Goal: Information Seeking & Learning: Find contact information

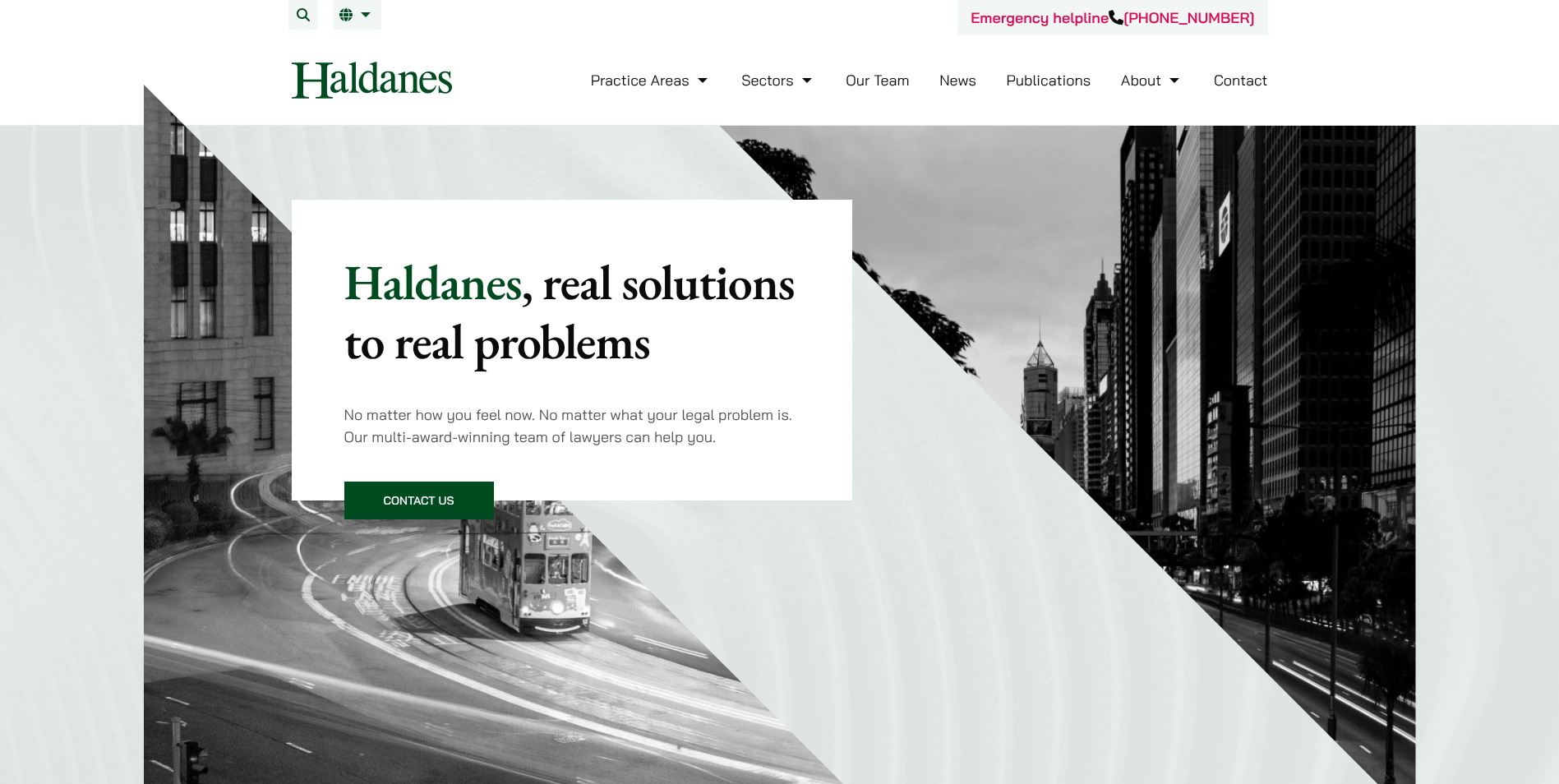
drag, startPoint x: 893, startPoint y: 80, endPoint x: 899, endPoint y: 104, distance: 24.7
click at [893, 80] on link "Our Team" at bounding box center [877, 80] width 63 height 19
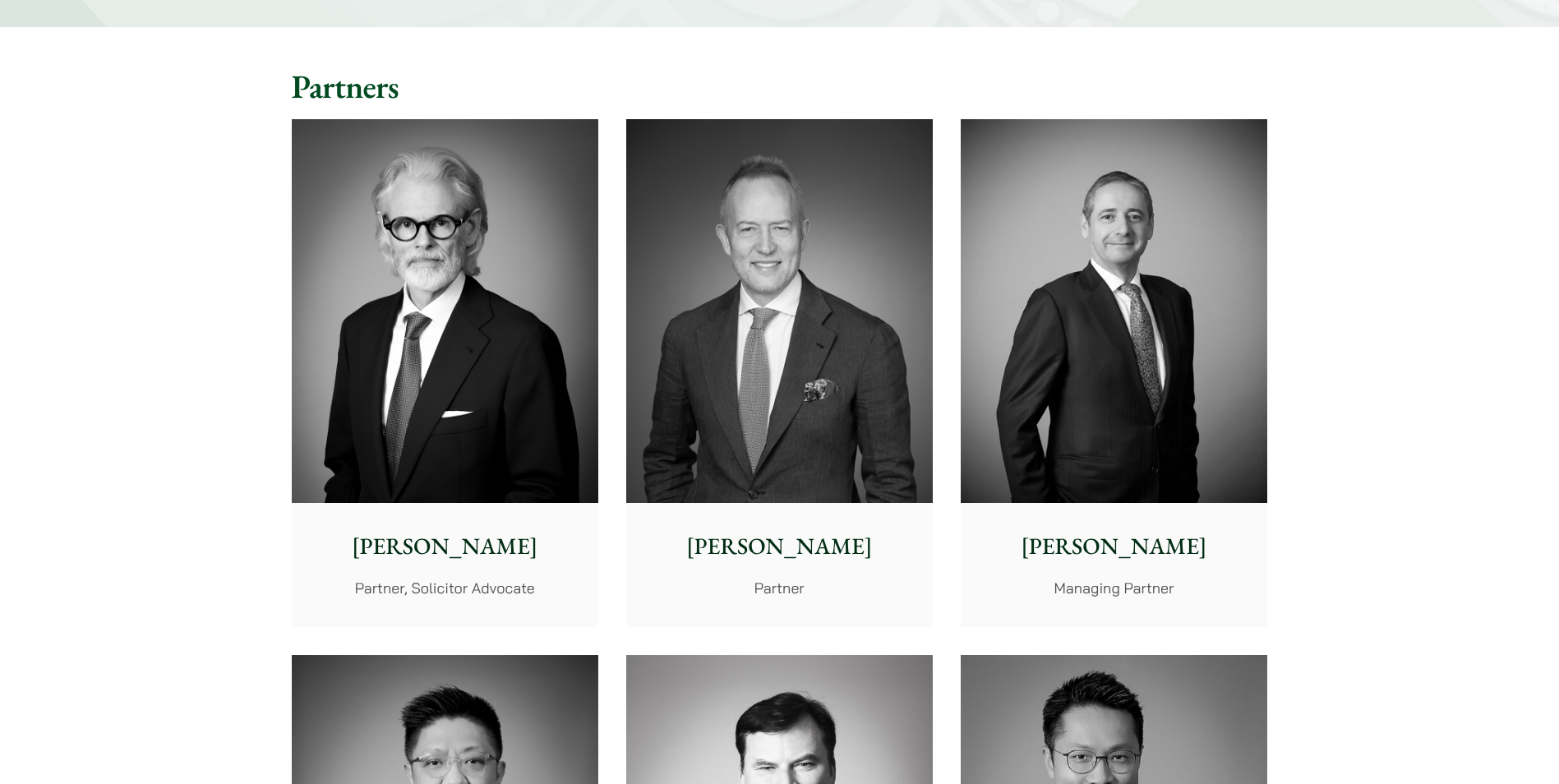
scroll to position [411, 0]
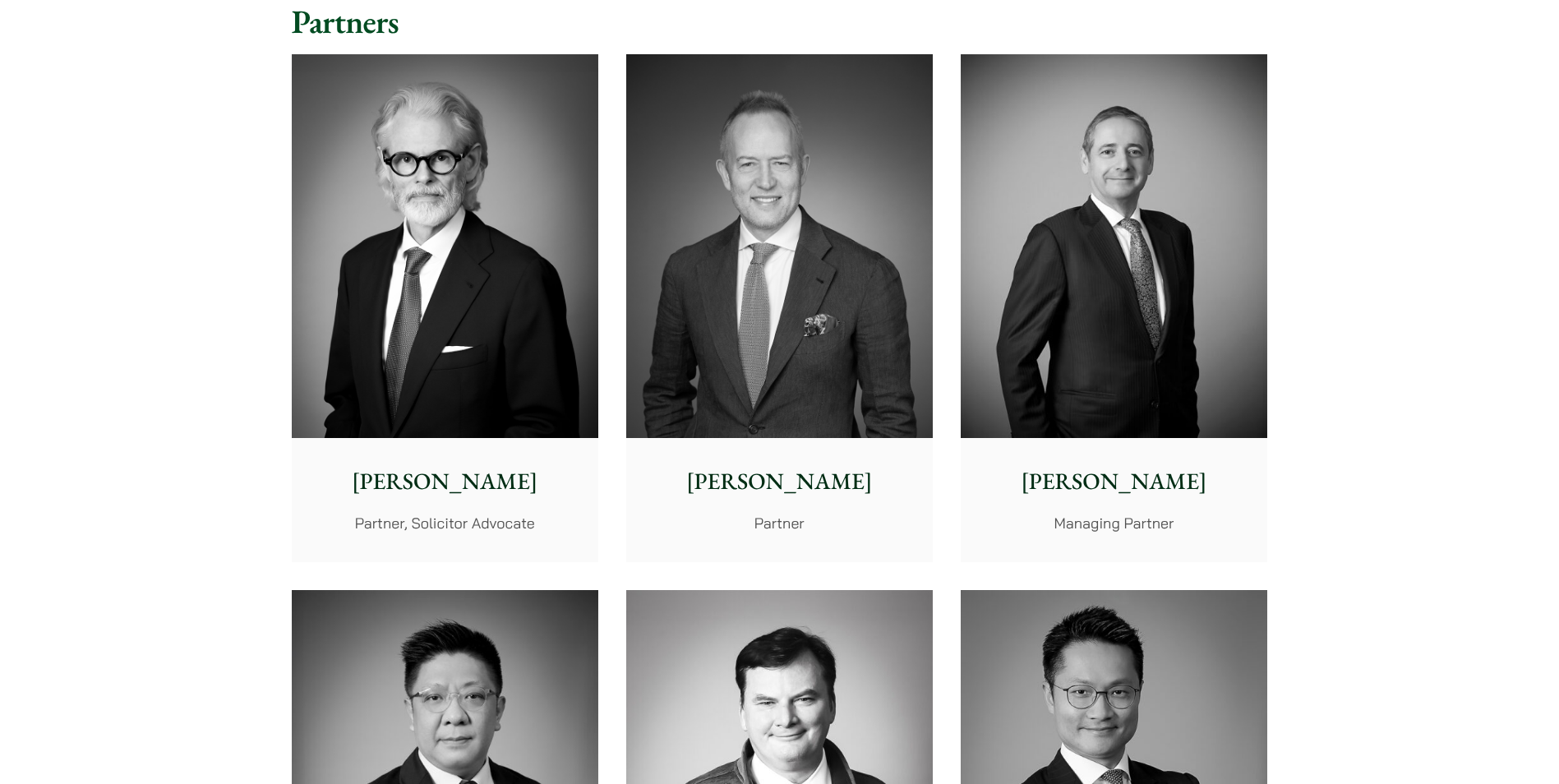
click at [1044, 377] on img at bounding box center [1115, 245] width 307 height 384
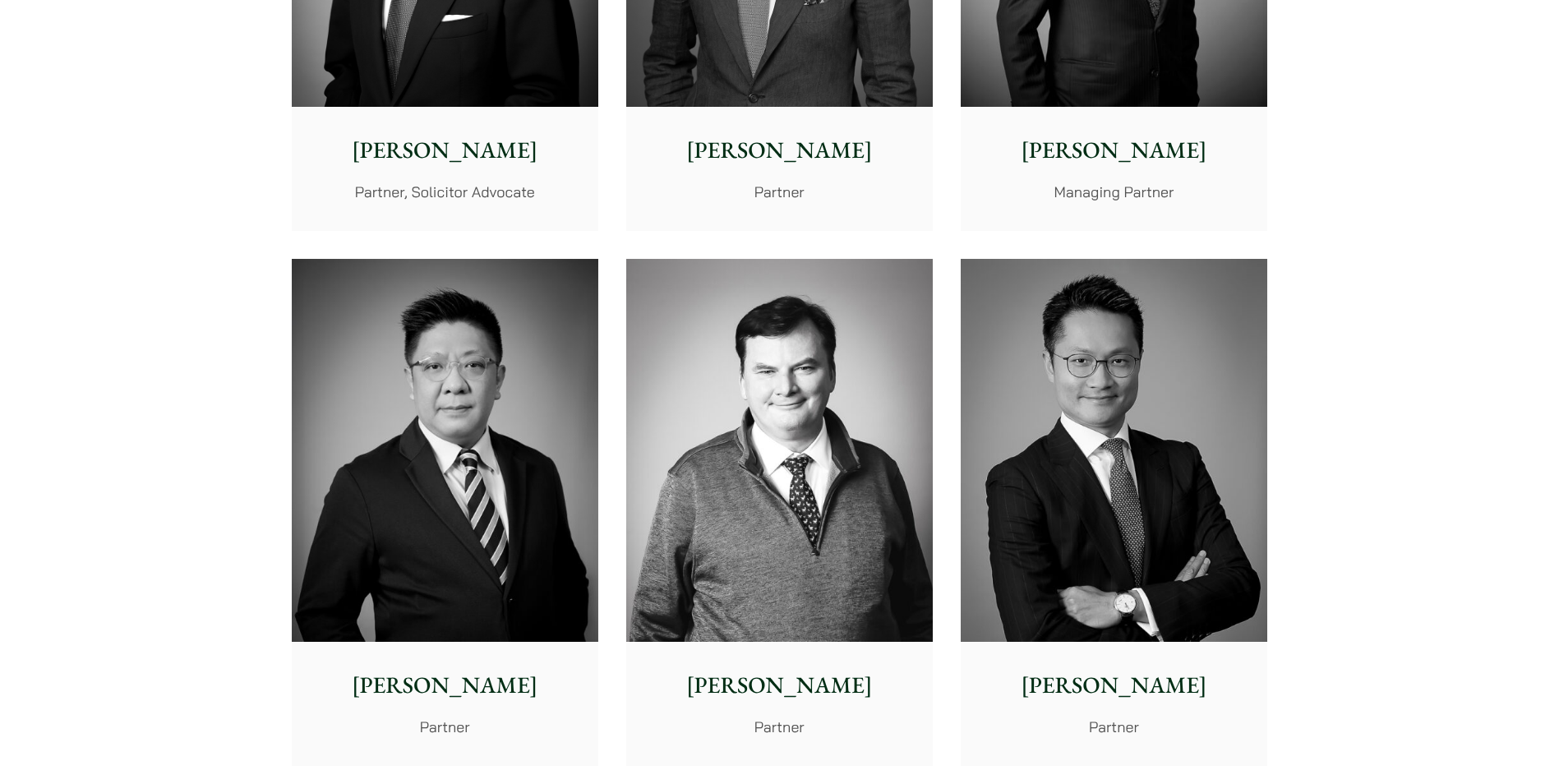
scroll to position [986, 0]
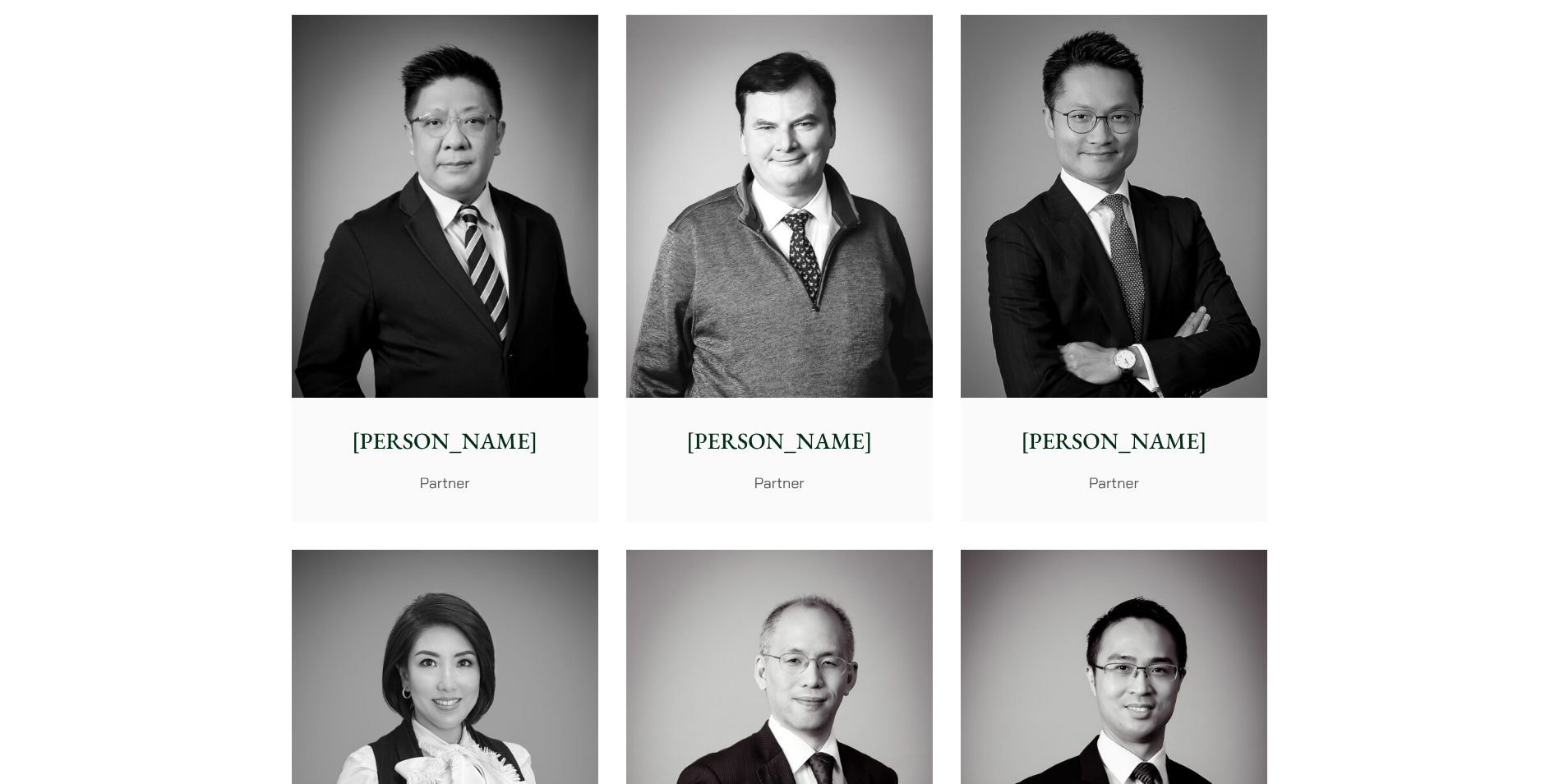
click at [1088, 443] on p "Felix Ng" at bounding box center [1115, 441] width 280 height 35
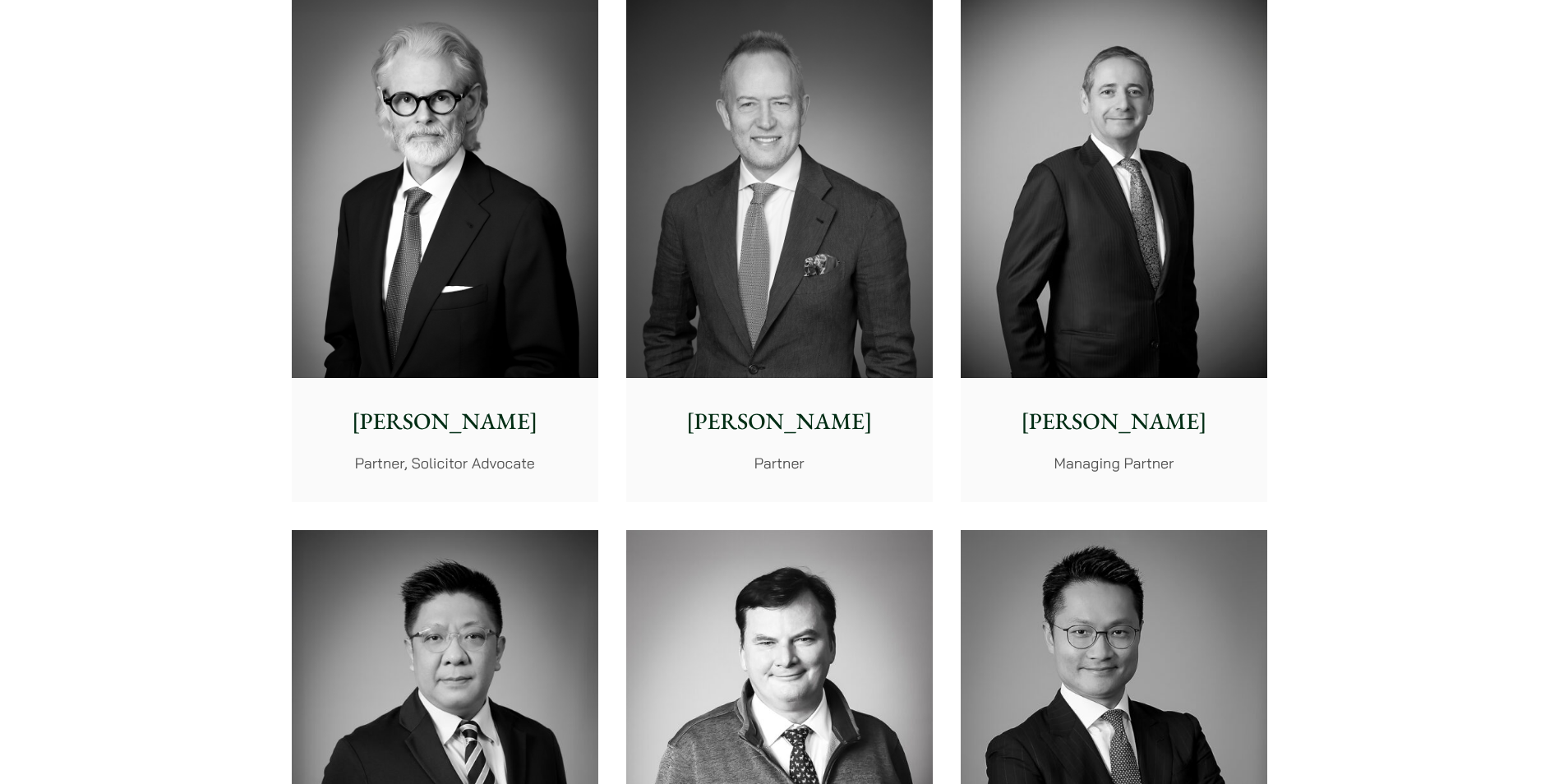
scroll to position [493, 0]
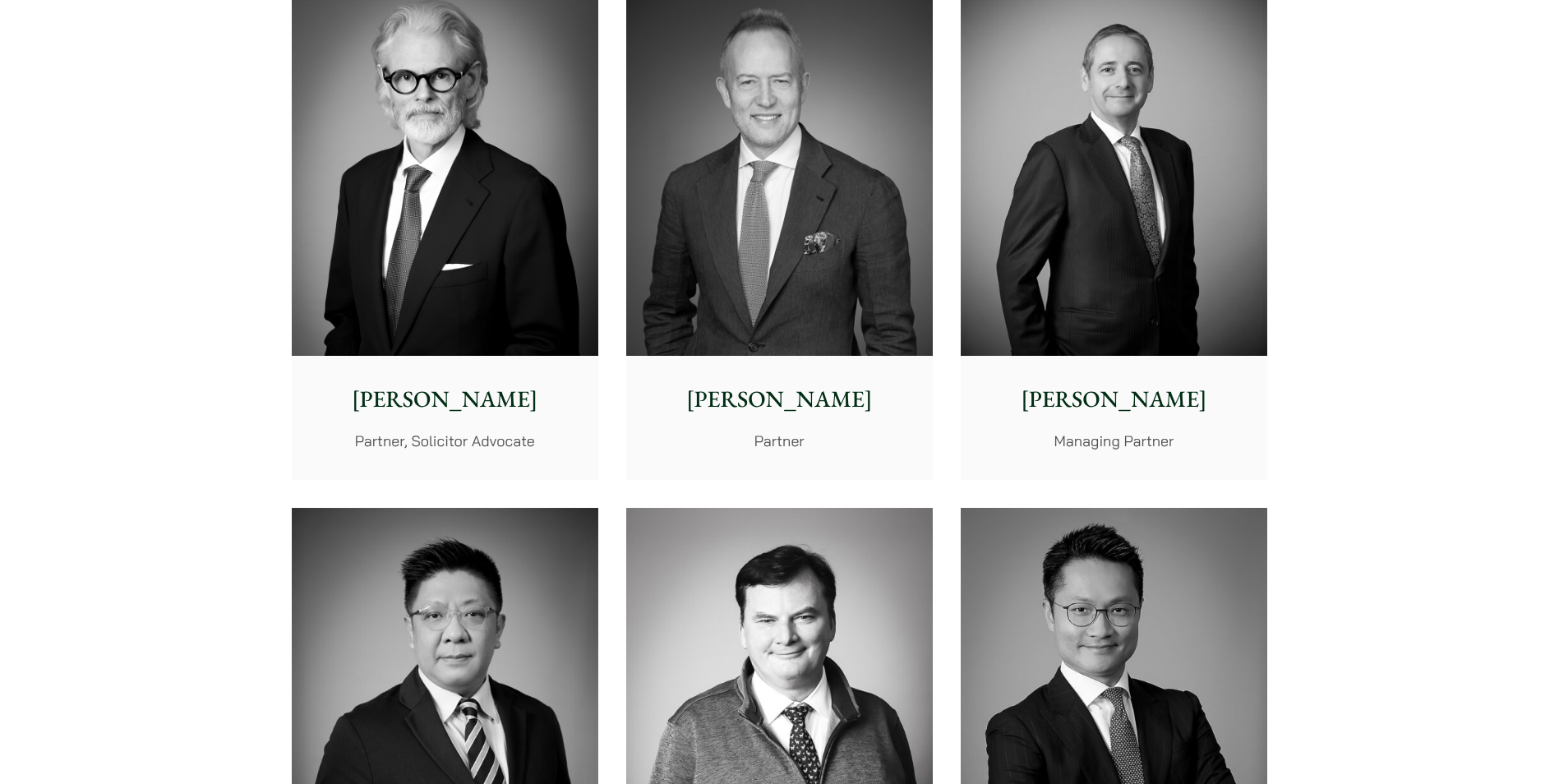
click at [442, 209] on img at bounding box center [445, 163] width 307 height 384
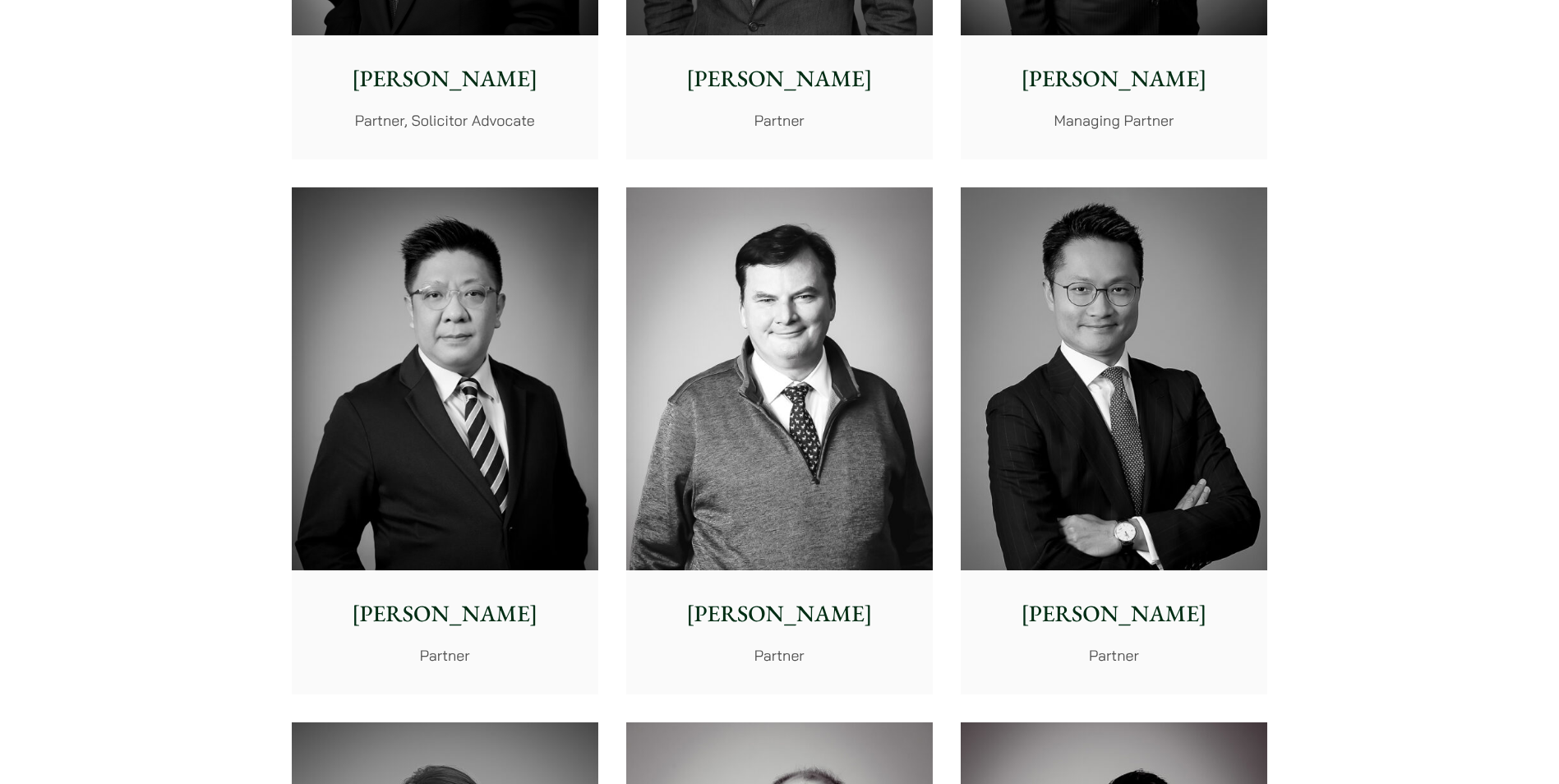
scroll to position [903, 0]
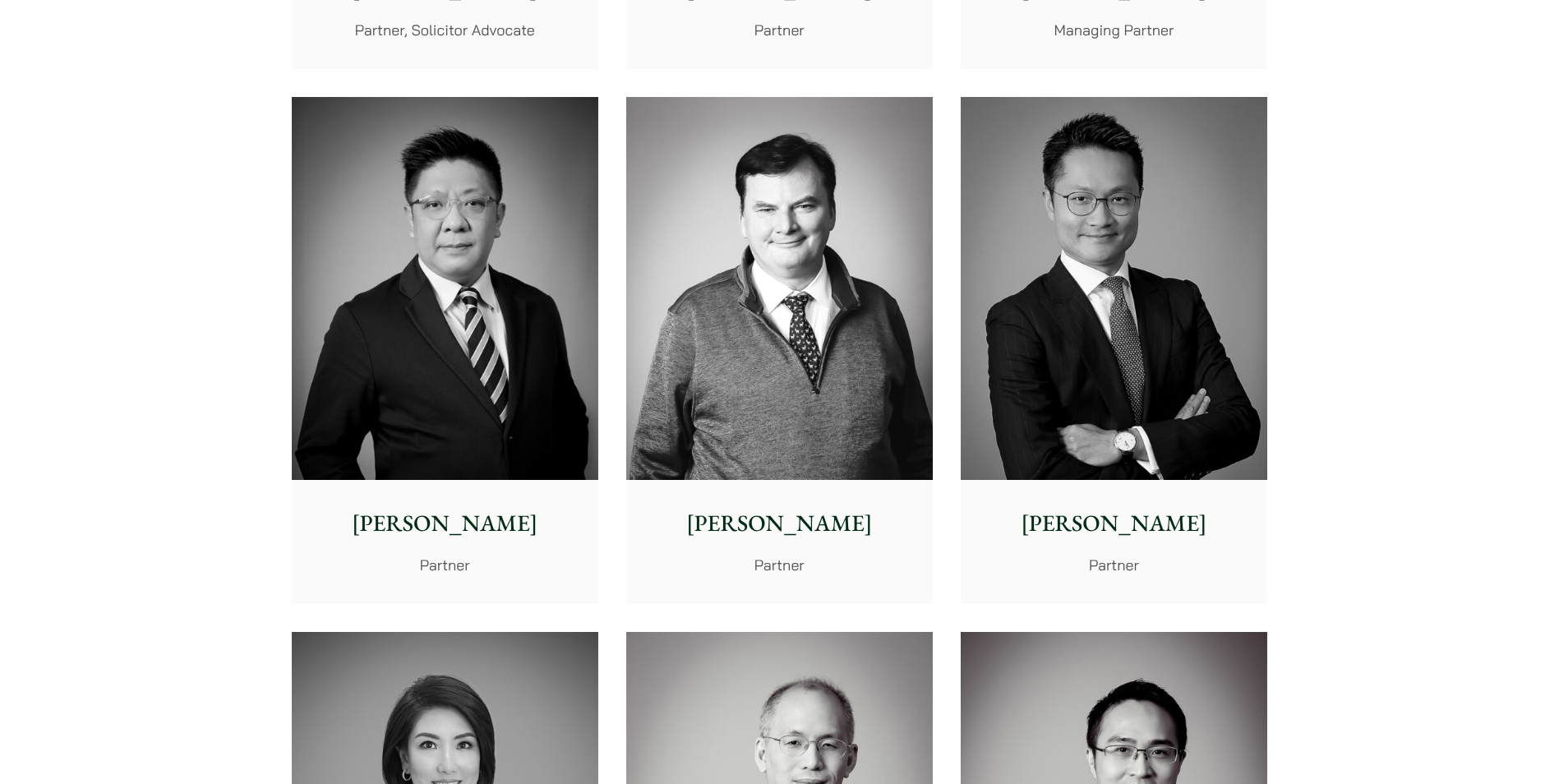
click at [444, 517] on p "Paul Lui" at bounding box center [445, 524] width 280 height 35
click at [836, 359] on img at bounding box center [780, 288] width 307 height 384
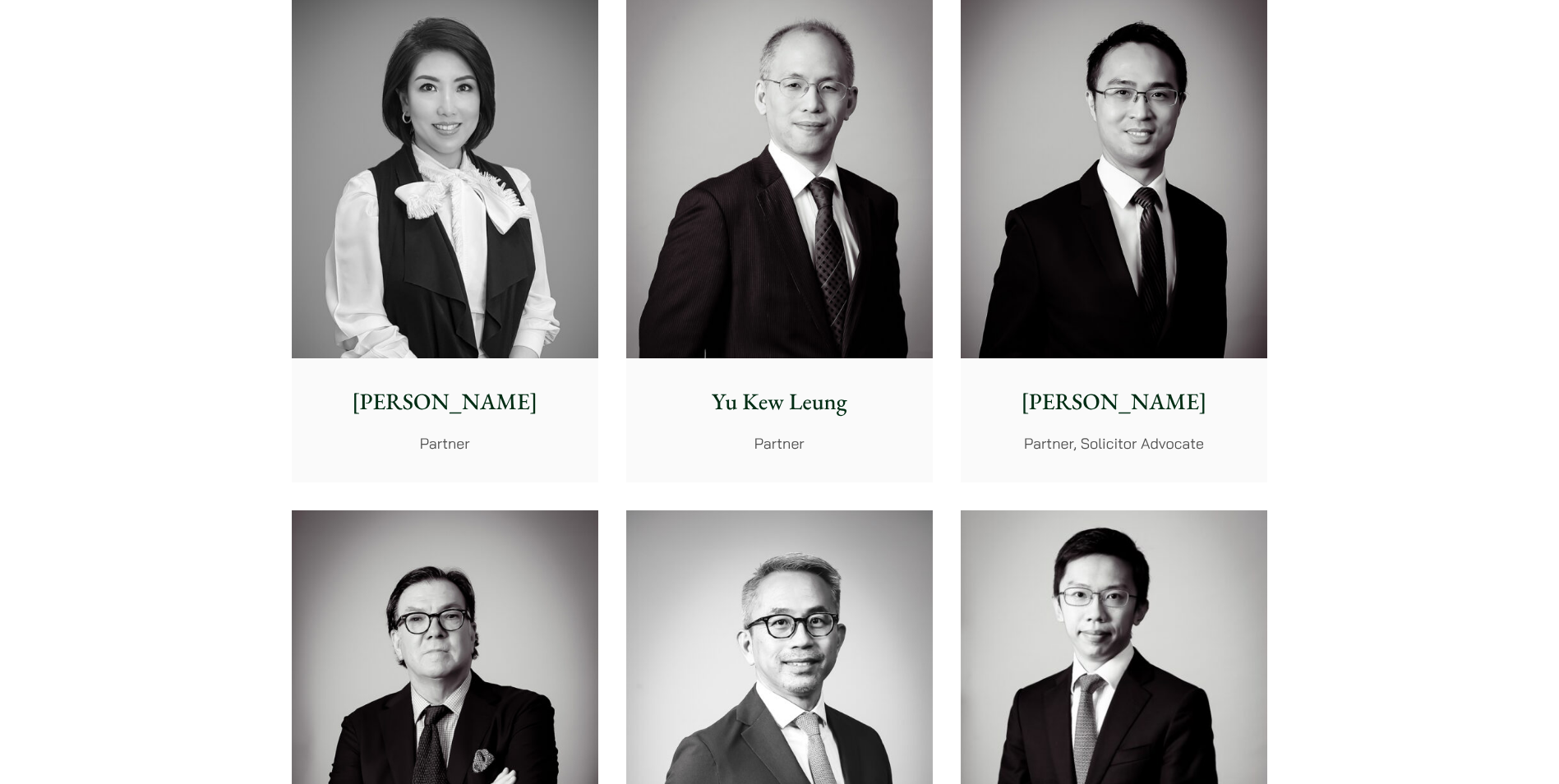
scroll to position [1643, 0]
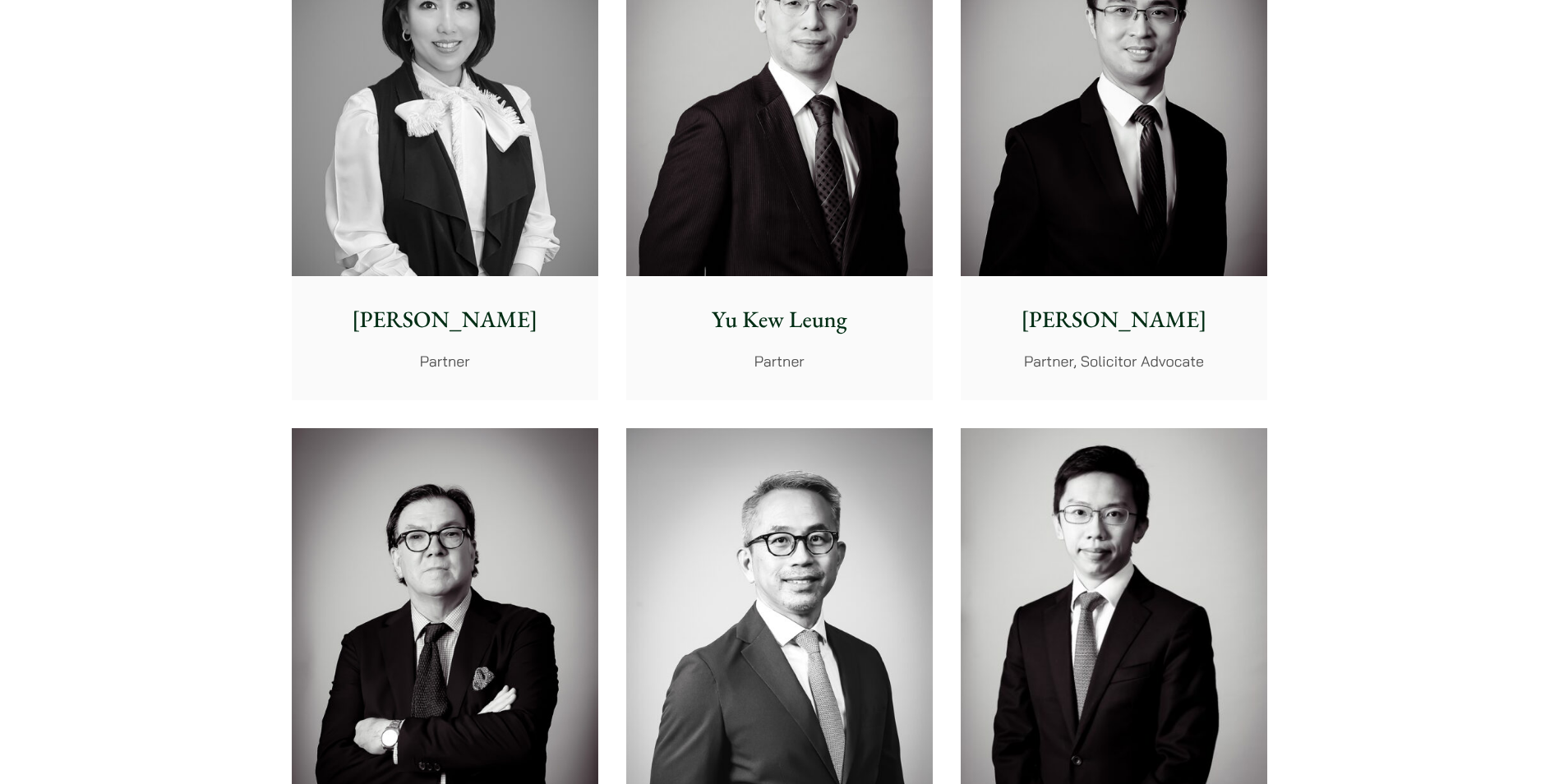
click at [824, 312] on p "Yu Kew Leung" at bounding box center [780, 320] width 280 height 35
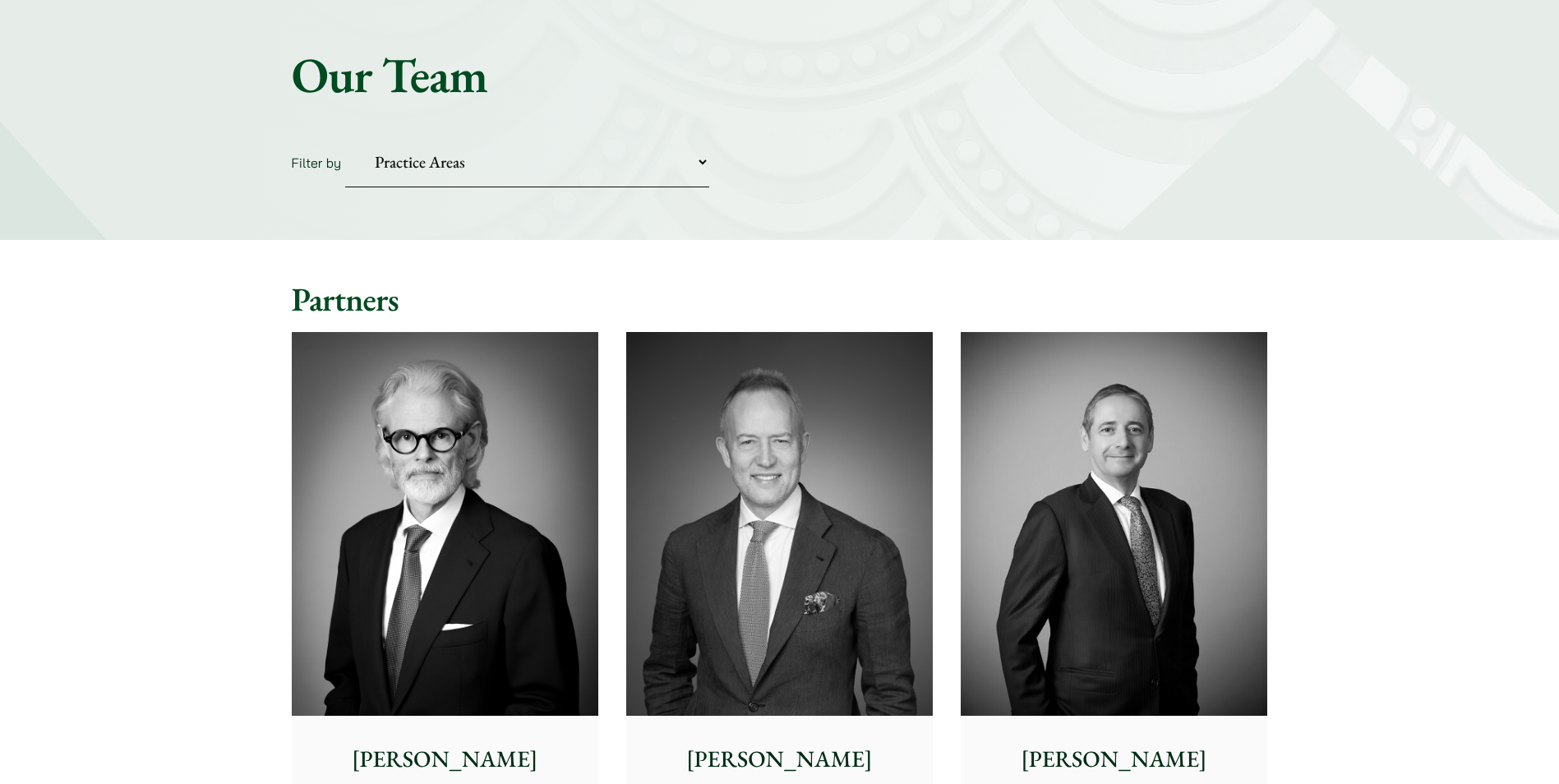
scroll to position [329, 0]
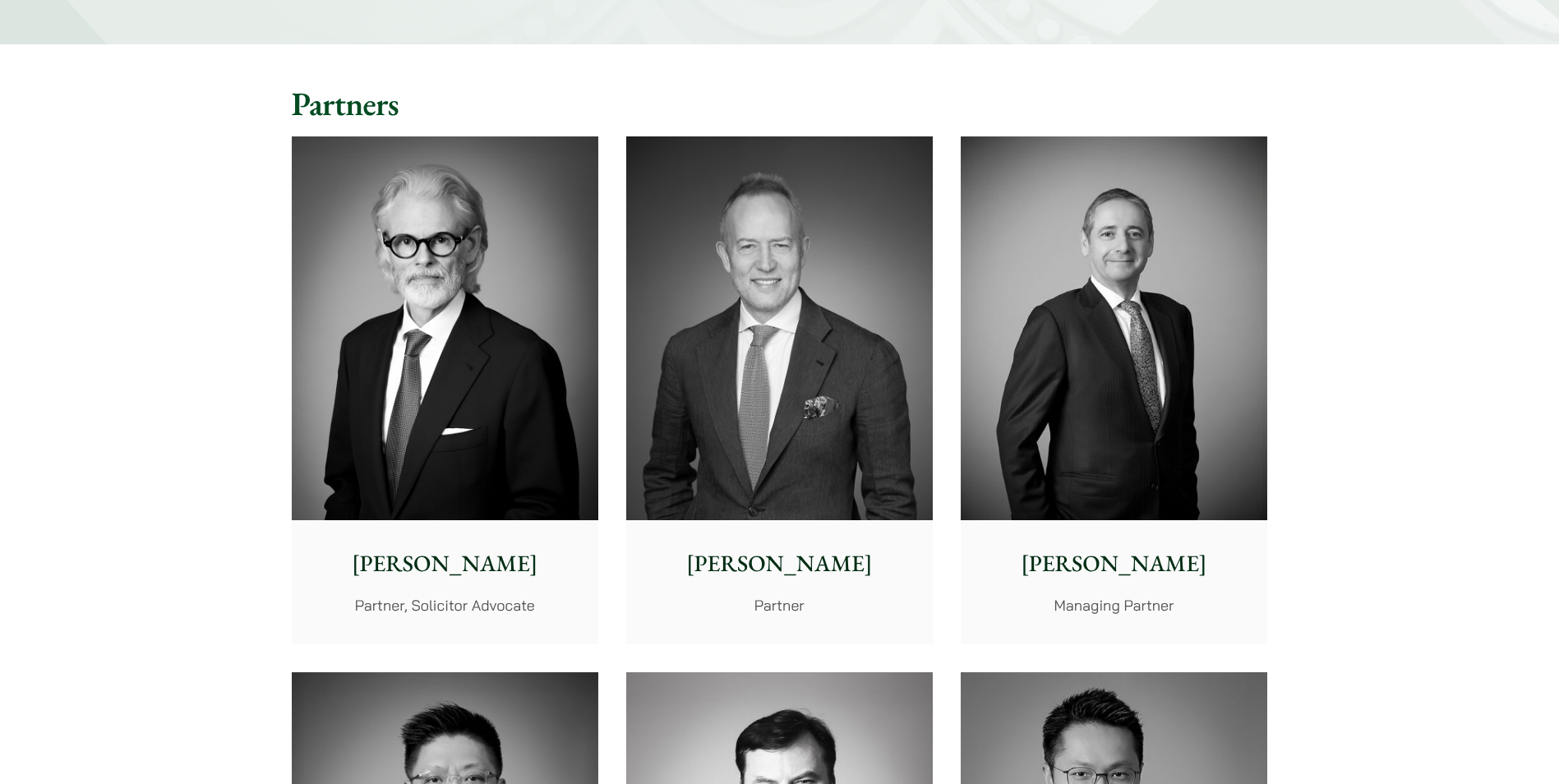
click at [812, 567] on p "John McLellan" at bounding box center [780, 564] width 280 height 35
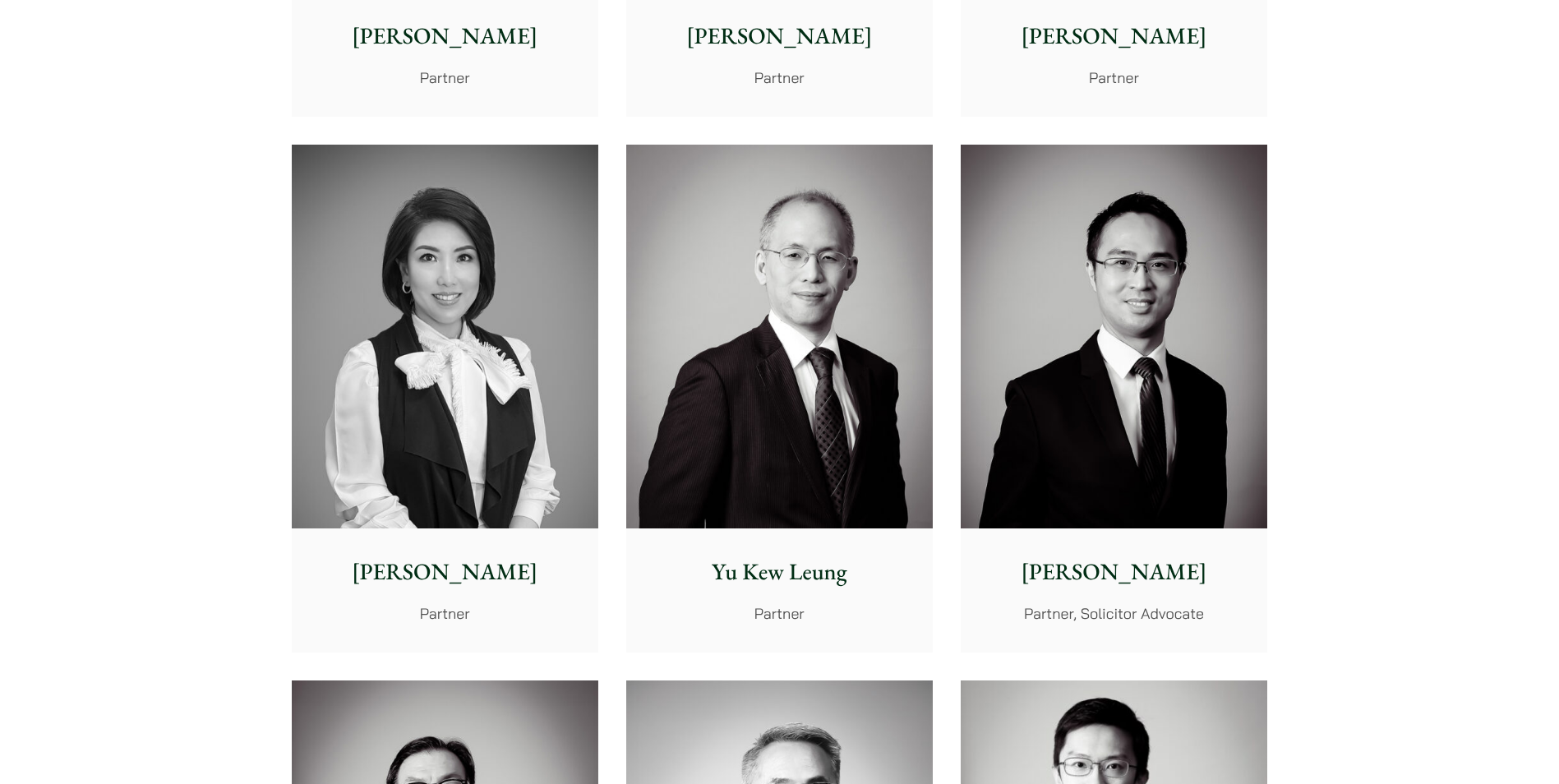
scroll to position [1396, 0]
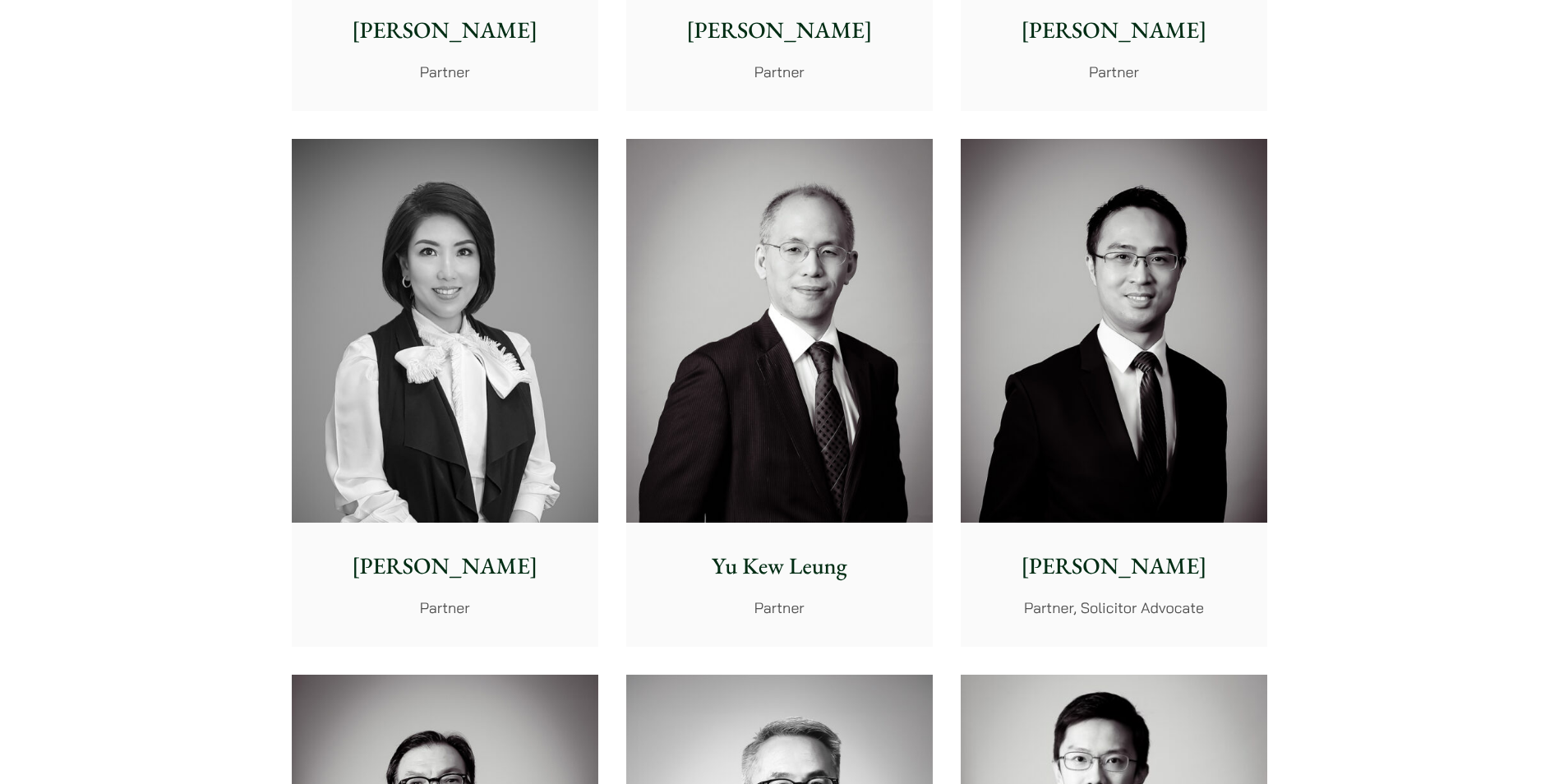
drag, startPoint x: 449, startPoint y: 564, endPoint x: 499, endPoint y: 577, distance: 51.7
click at [449, 564] on p "Elsie Liu" at bounding box center [445, 566] width 280 height 35
click at [1078, 558] on p "Nathan Wong" at bounding box center [1115, 566] width 280 height 35
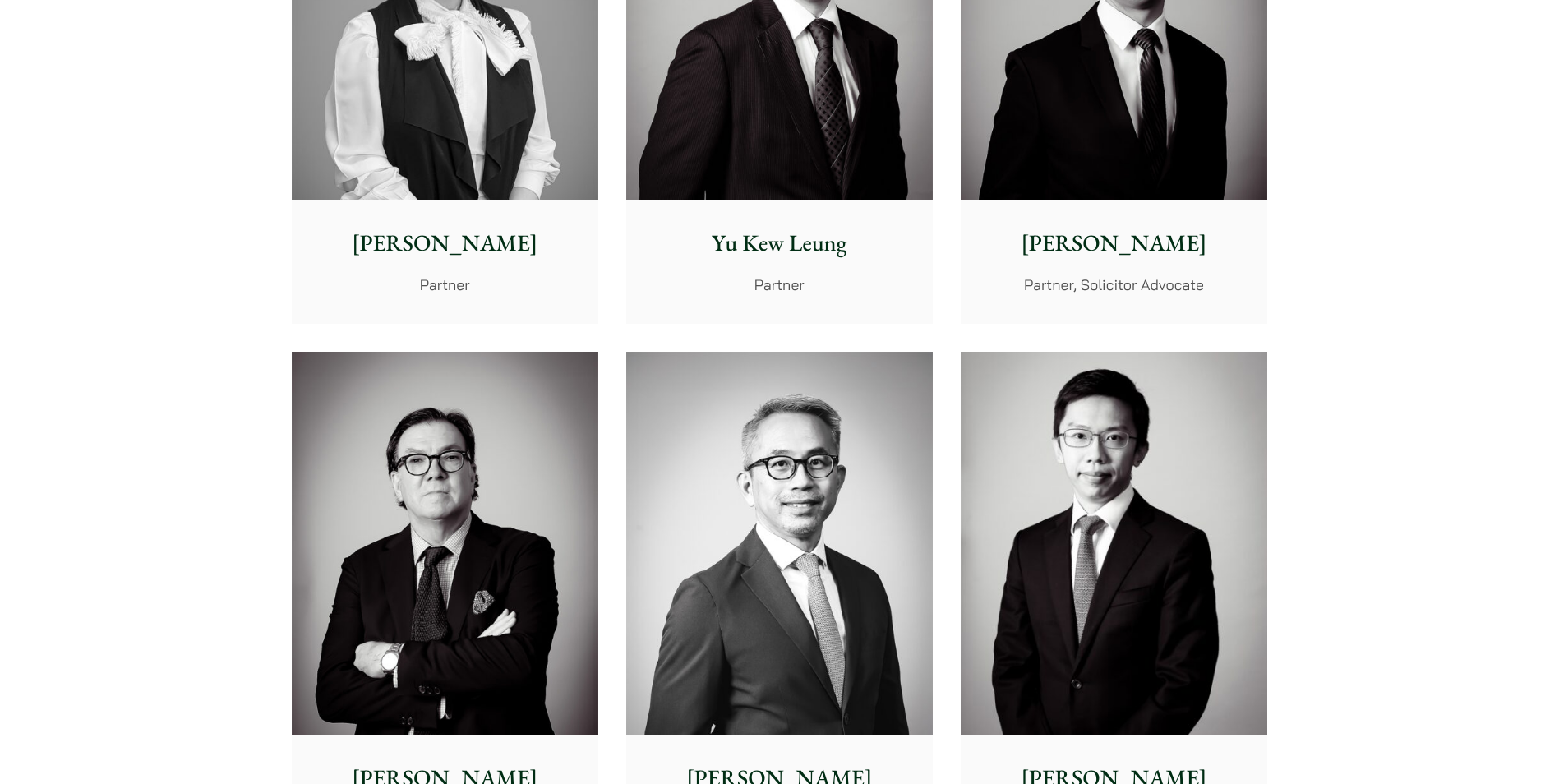
scroll to position [1808, 0]
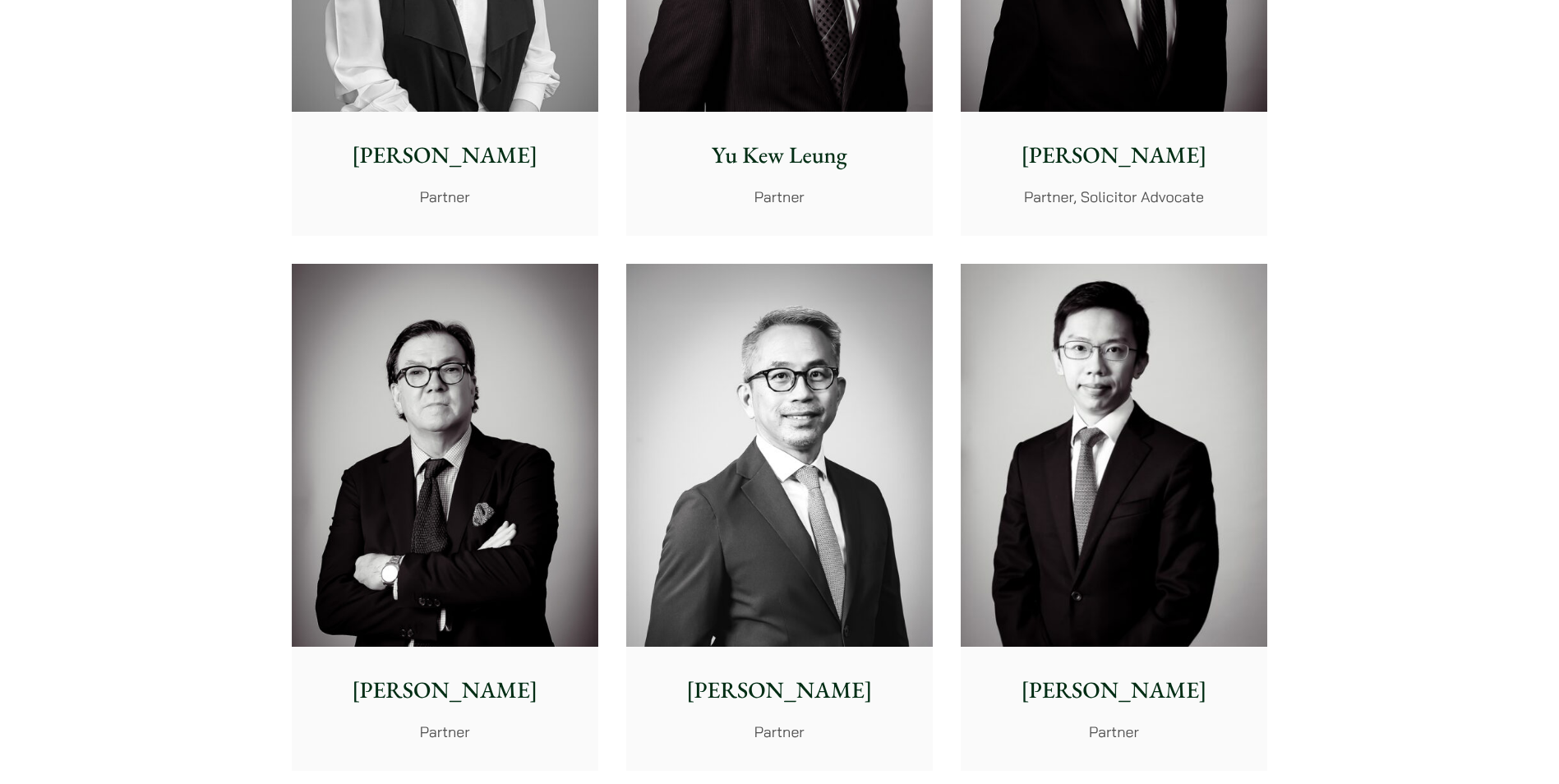
click at [502, 684] on p "William Ahern" at bounding box center [445, 690] width 280 height 35
click at [828, 559] on img at bounding box center [780, 455] width 307 height 384
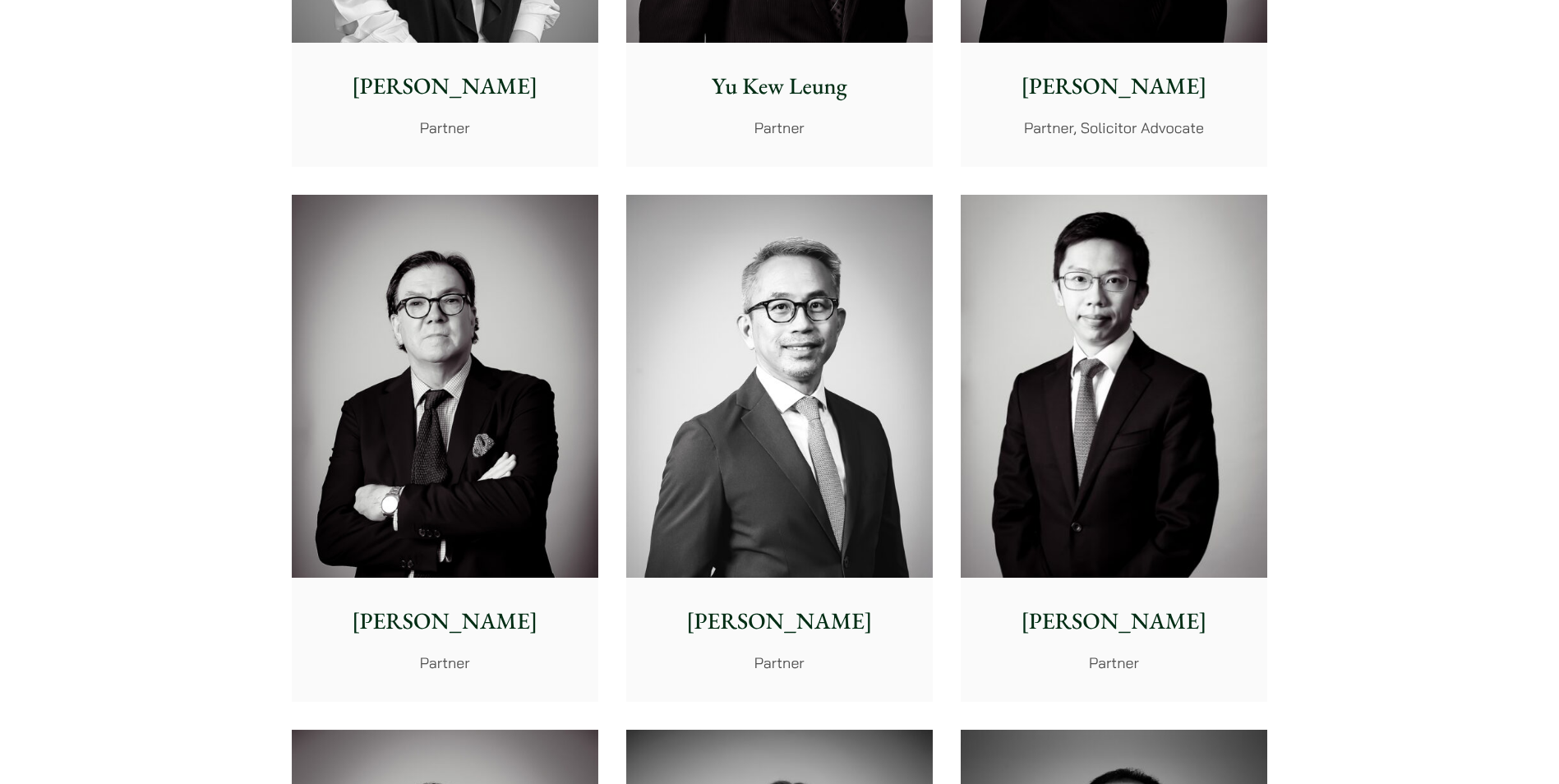
scroll to position [1972, 0]
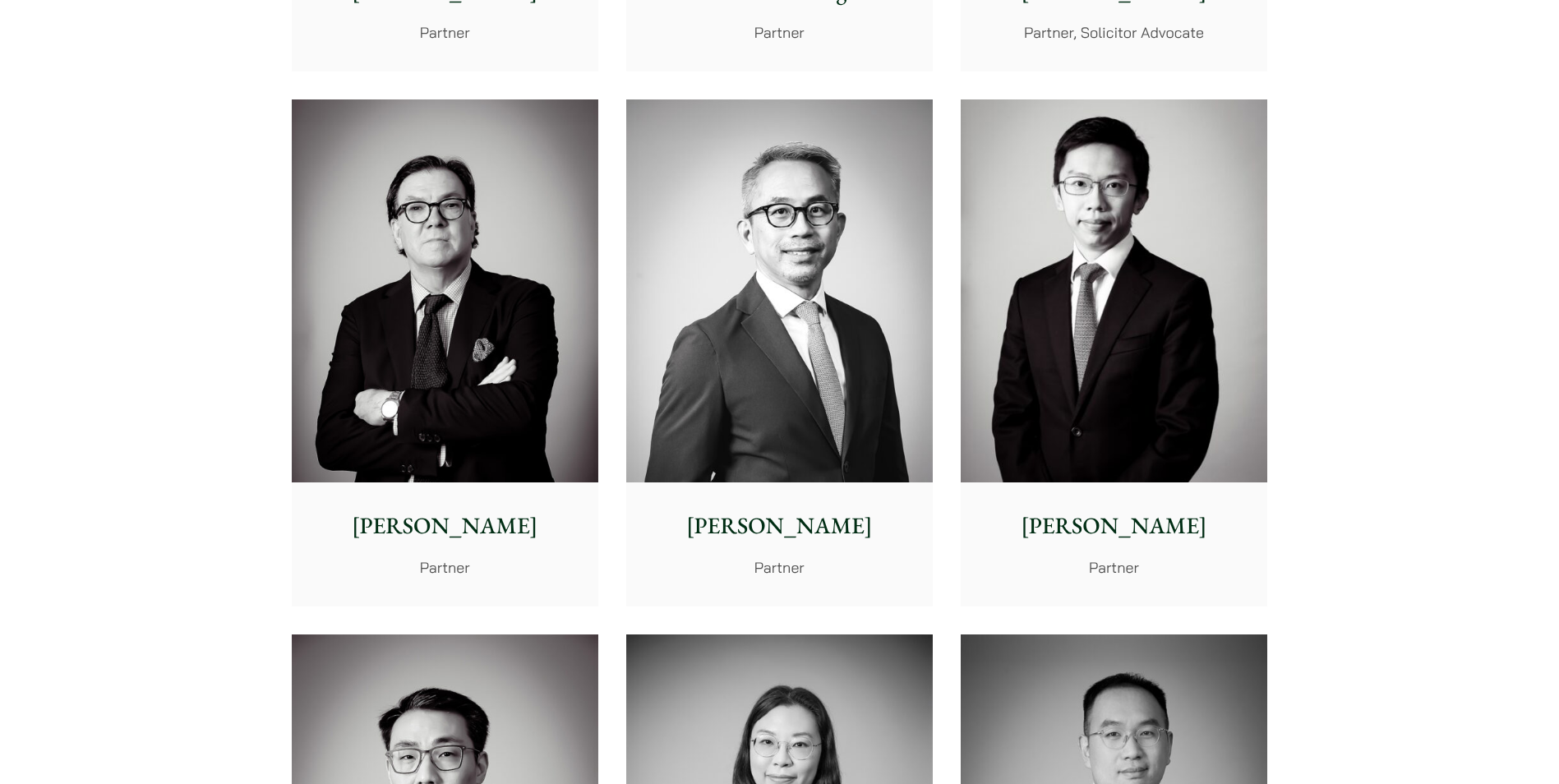
click at [1160, 439] on img at bounding box center [1115, 291] width 307 height 384
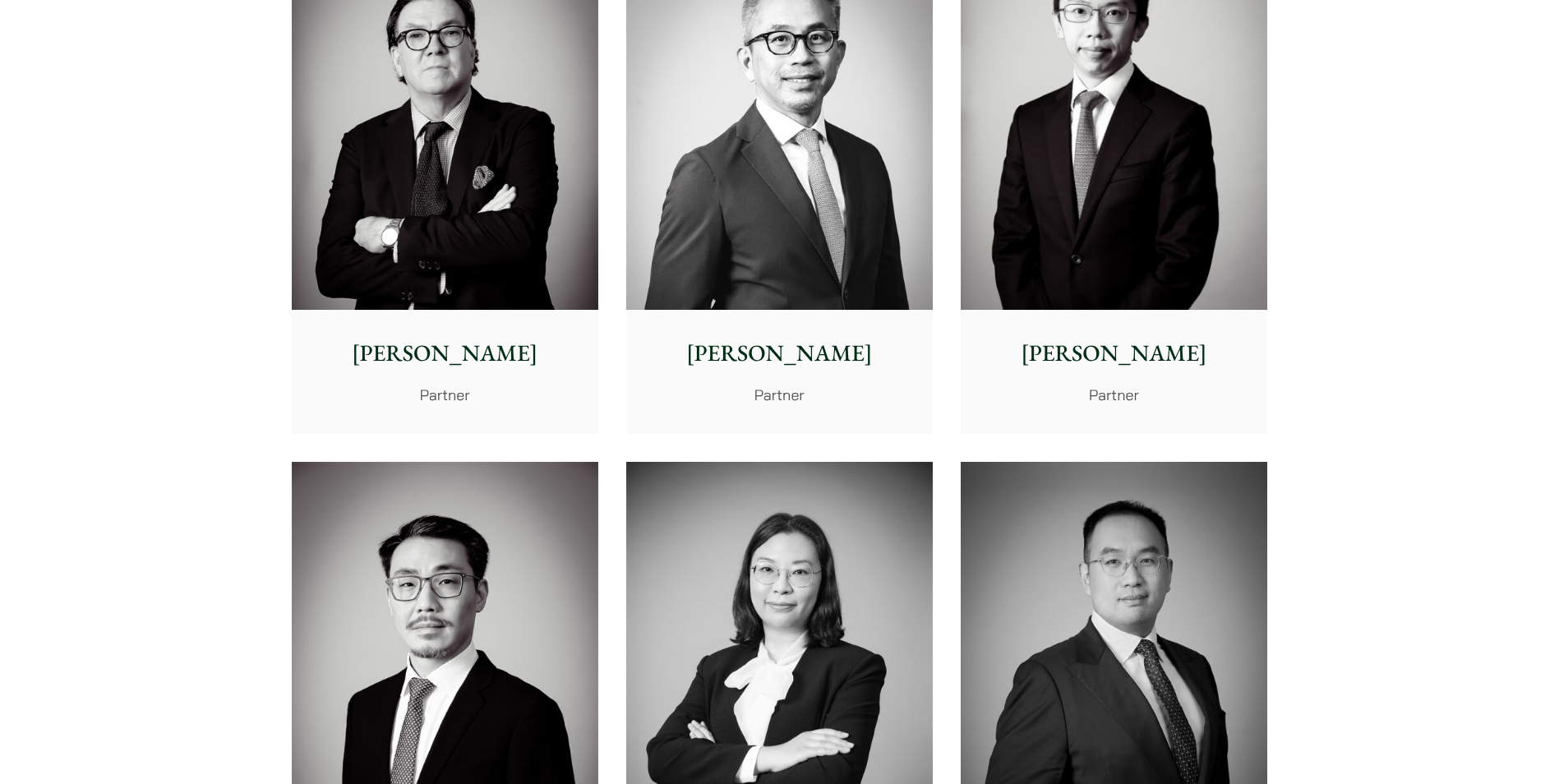
scroll to position [2383, 0]
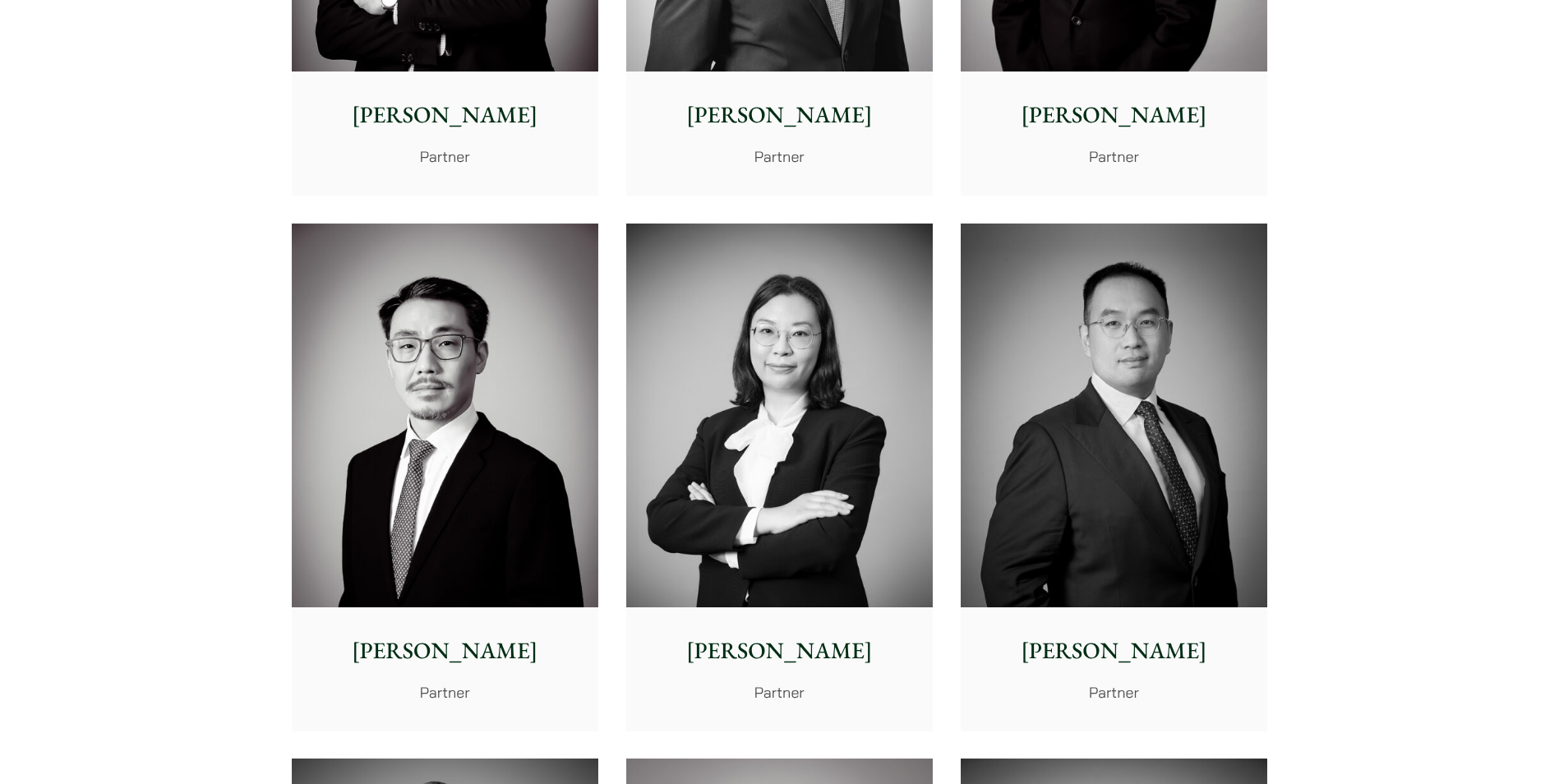
click at [438, 608] on div "Willard Li Partner" at bounding box center [445, 669] width 307 height 123
click at [800, 441] on img at bounding box center [780, 415] width 307 height 384
click at [1135, 458] on img at bounding box center [1115, 415] width 307 height 384
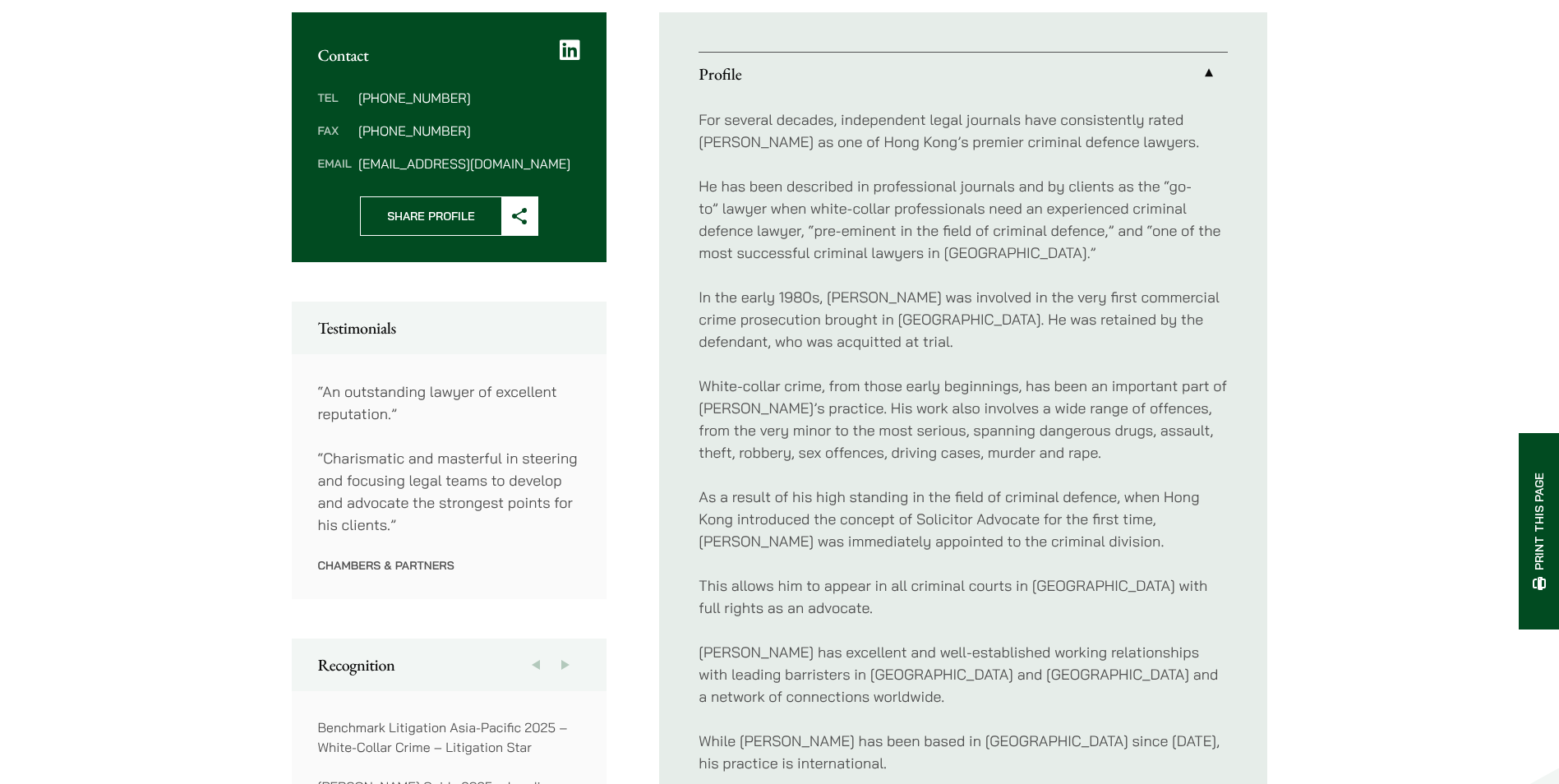
scroll to position [164, 0]
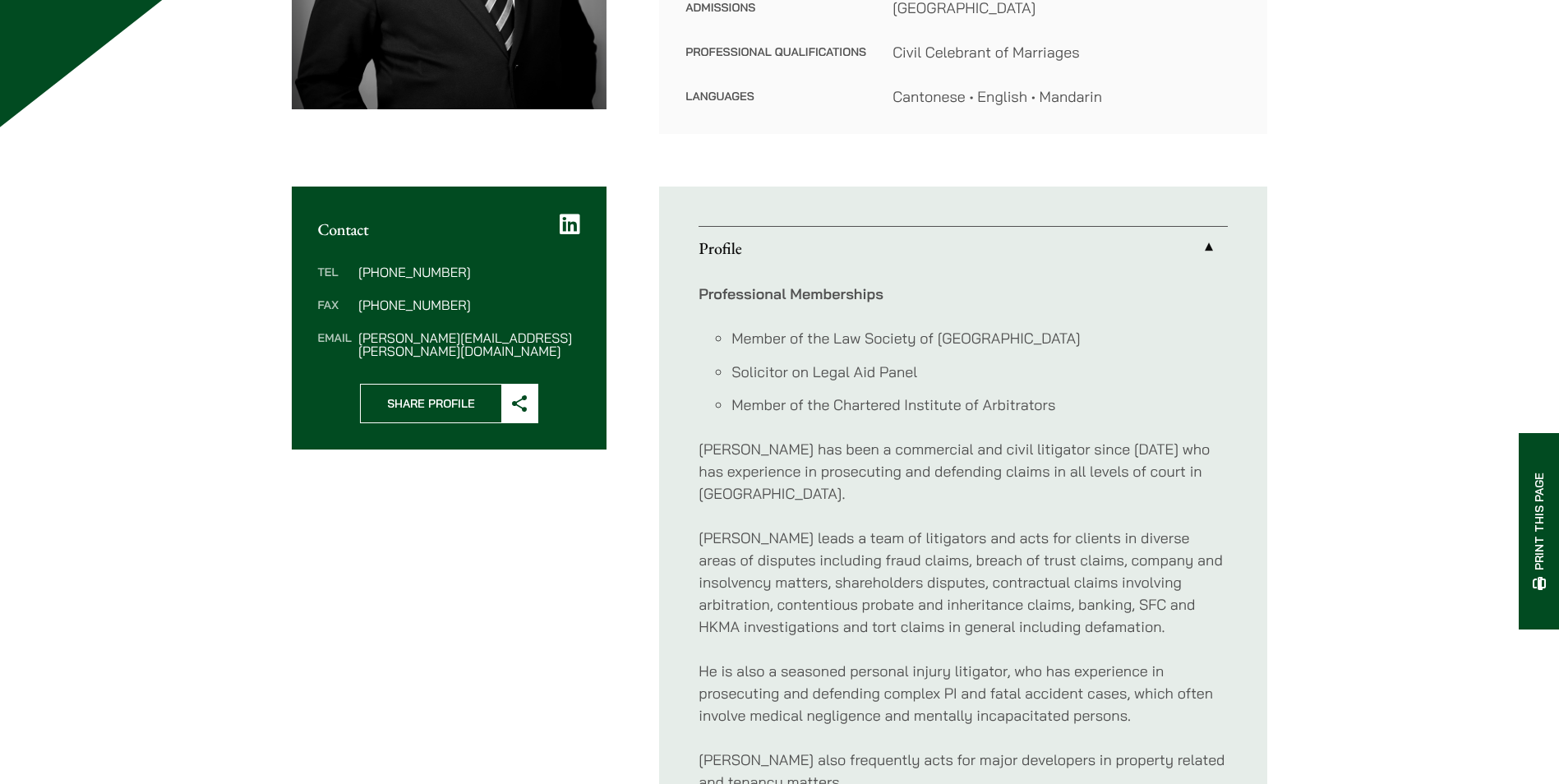
scroll to position [493, 0]
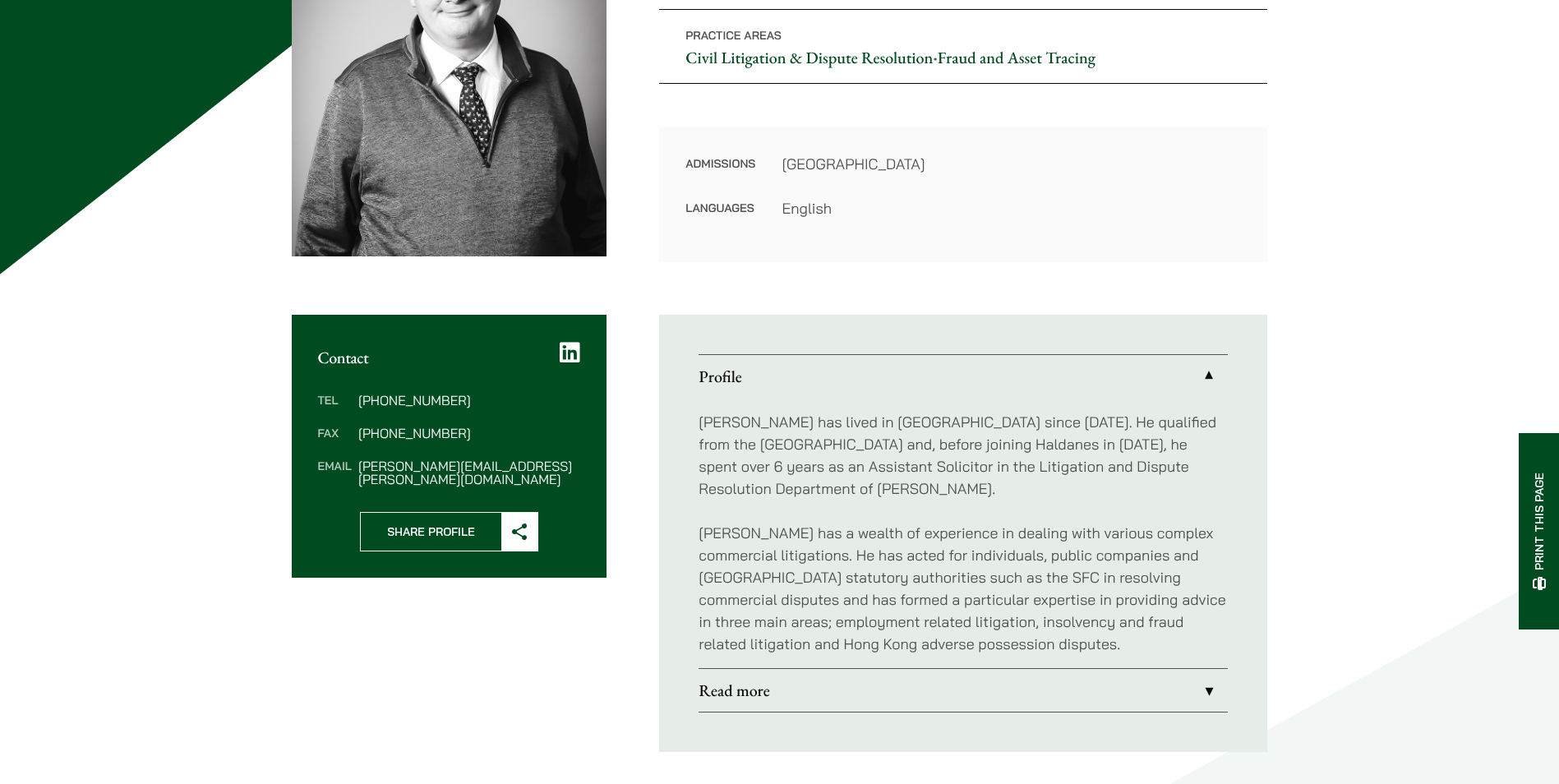
scroll to position [329, 0]
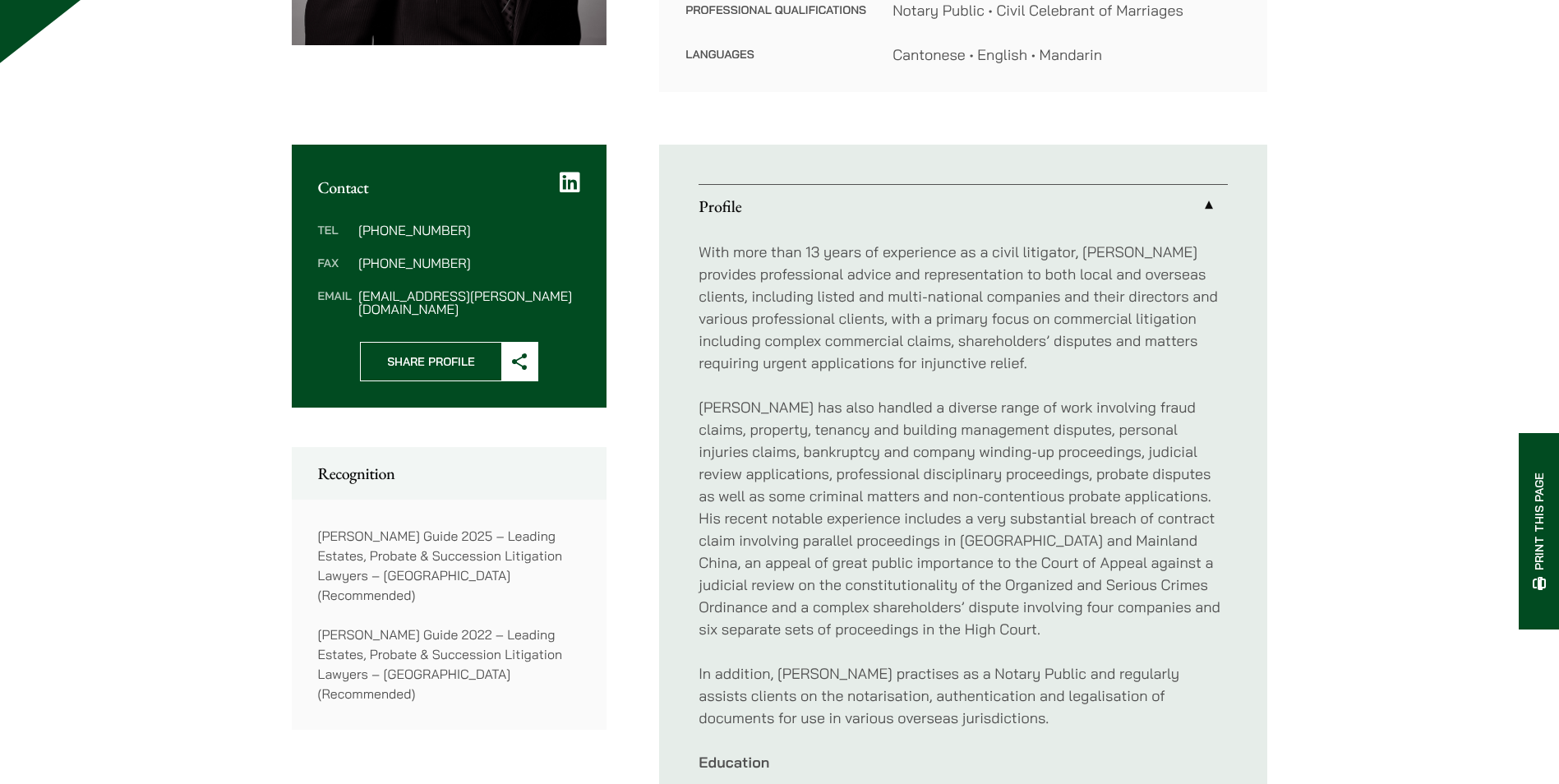
scroll to position [246, 0]
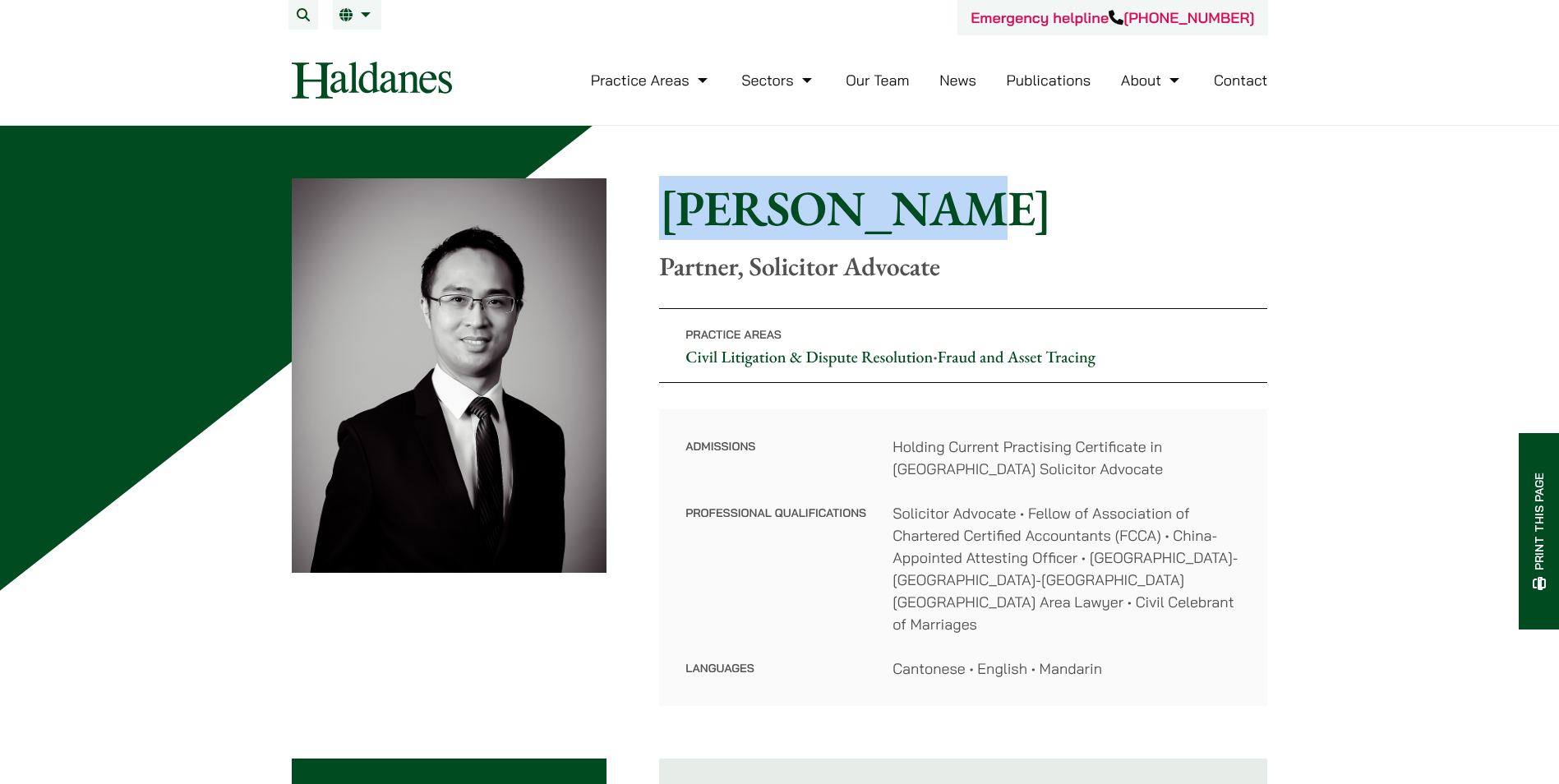
drag, startPoint x: 1001, startPoint y: 208, endPoint x: 668, endPoint y: 191, distance: 333.4
click at [668, 191] on h1 "Nathan Wong" at bounding box center [964, 207] width 609 height 59
drag, startPoint x: 668, startPoint y: 191, endPoint x: 744, endPoint y: 207, distance: 77.7
copy h1 "Nathan Wong"
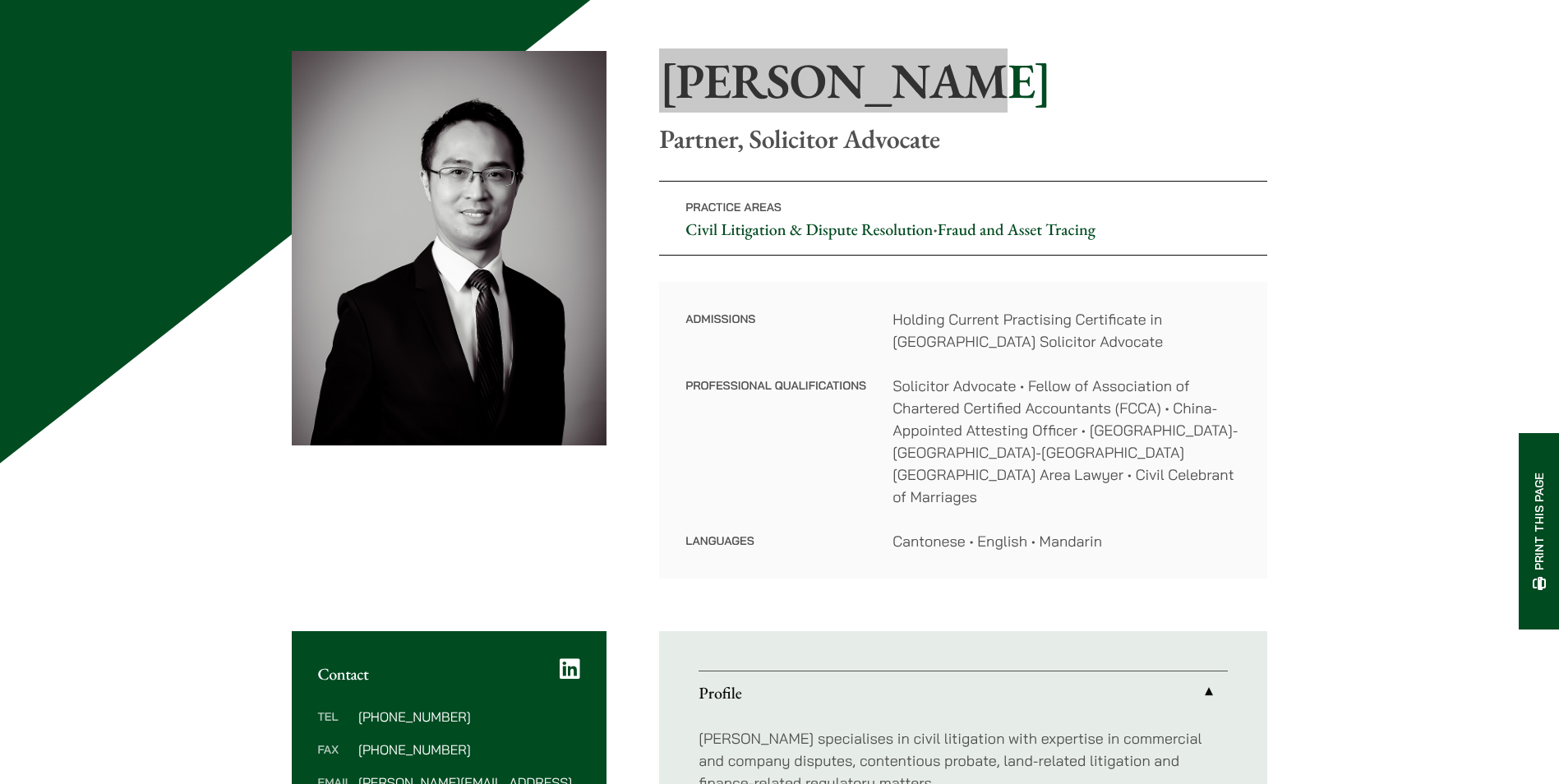
scroll to position [246, 0]
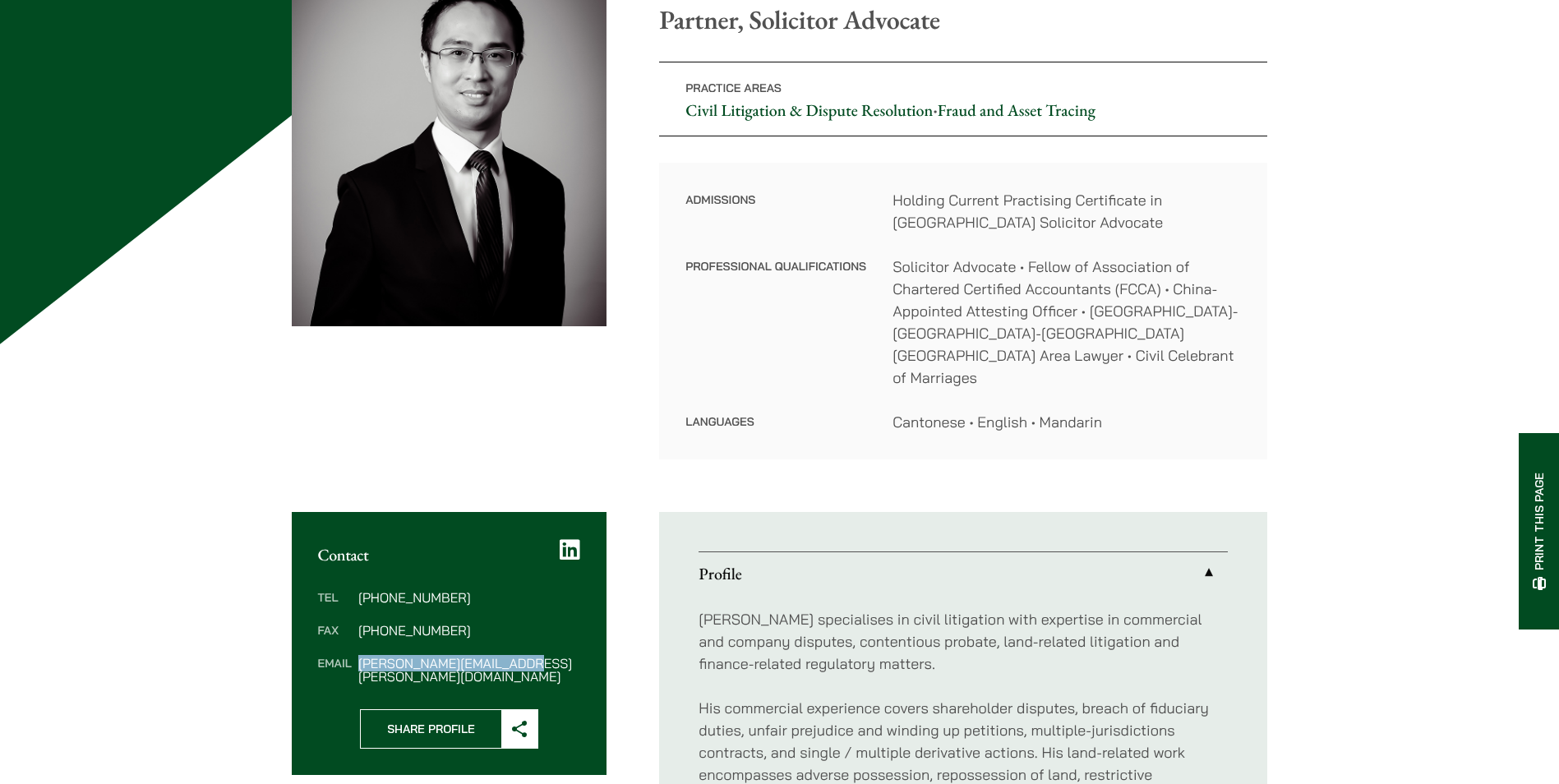
drag, startPoint x: 511, startPoint y: 636, endPoint x: 360, endPoint y: 641, distance: 151.1
click at [360, 656] on dd "nathan.wong@haldanes.com" at bounding box center [469, 670] width 222 height 27
copy dd "nathan.wong@haldanes.com"
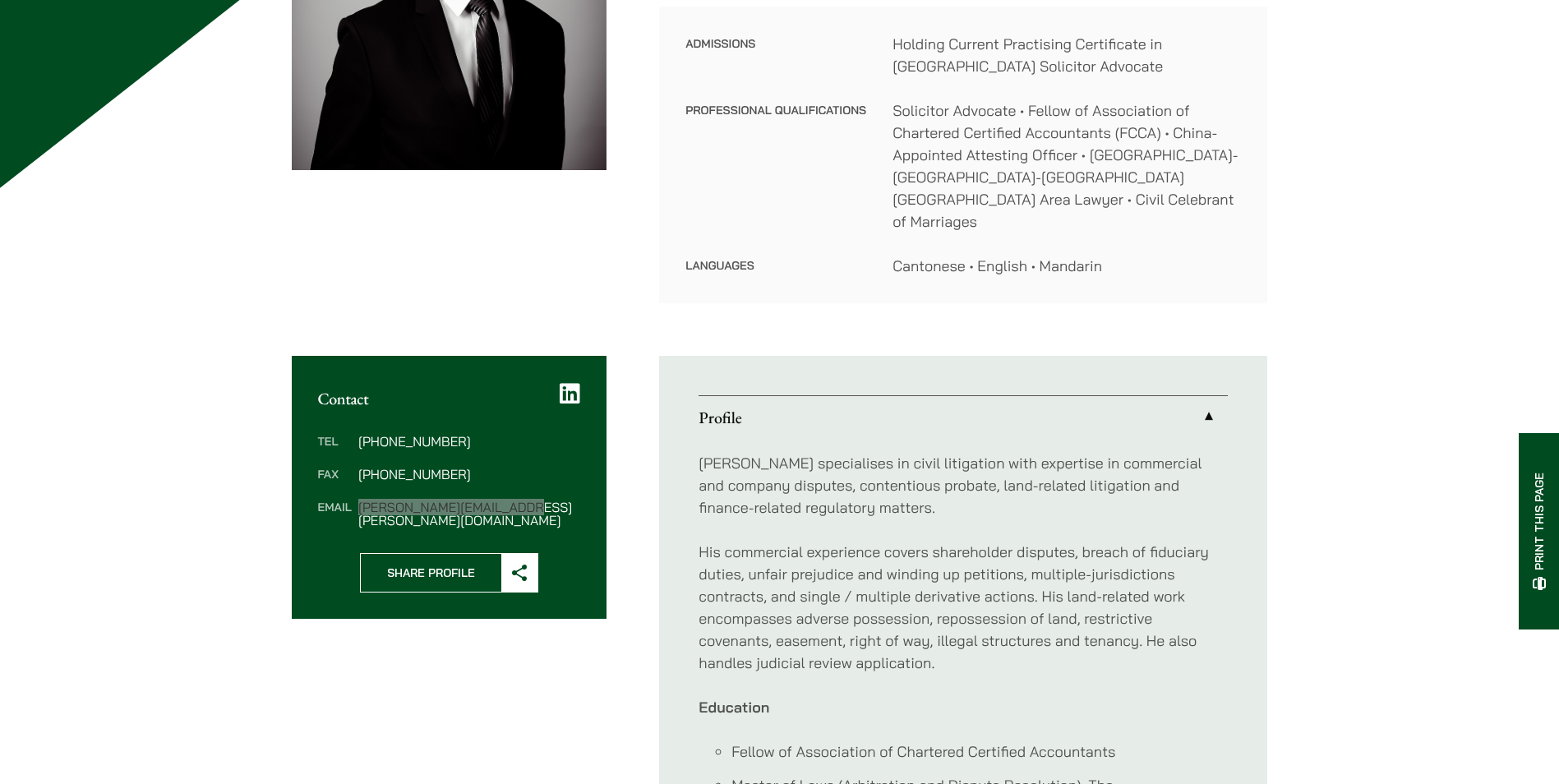
scroll to position [411, 0]
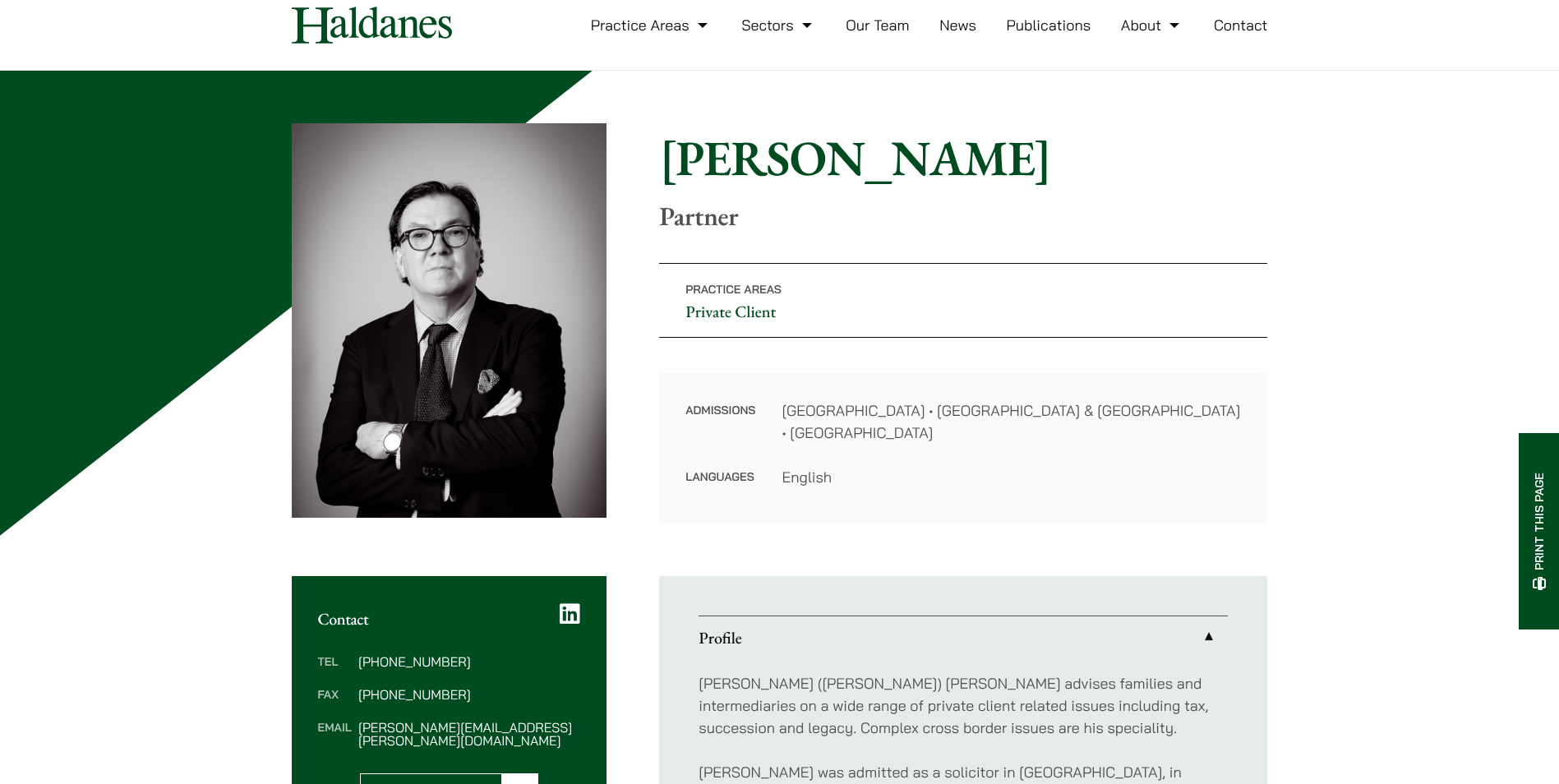
scroll to position [82, 0]
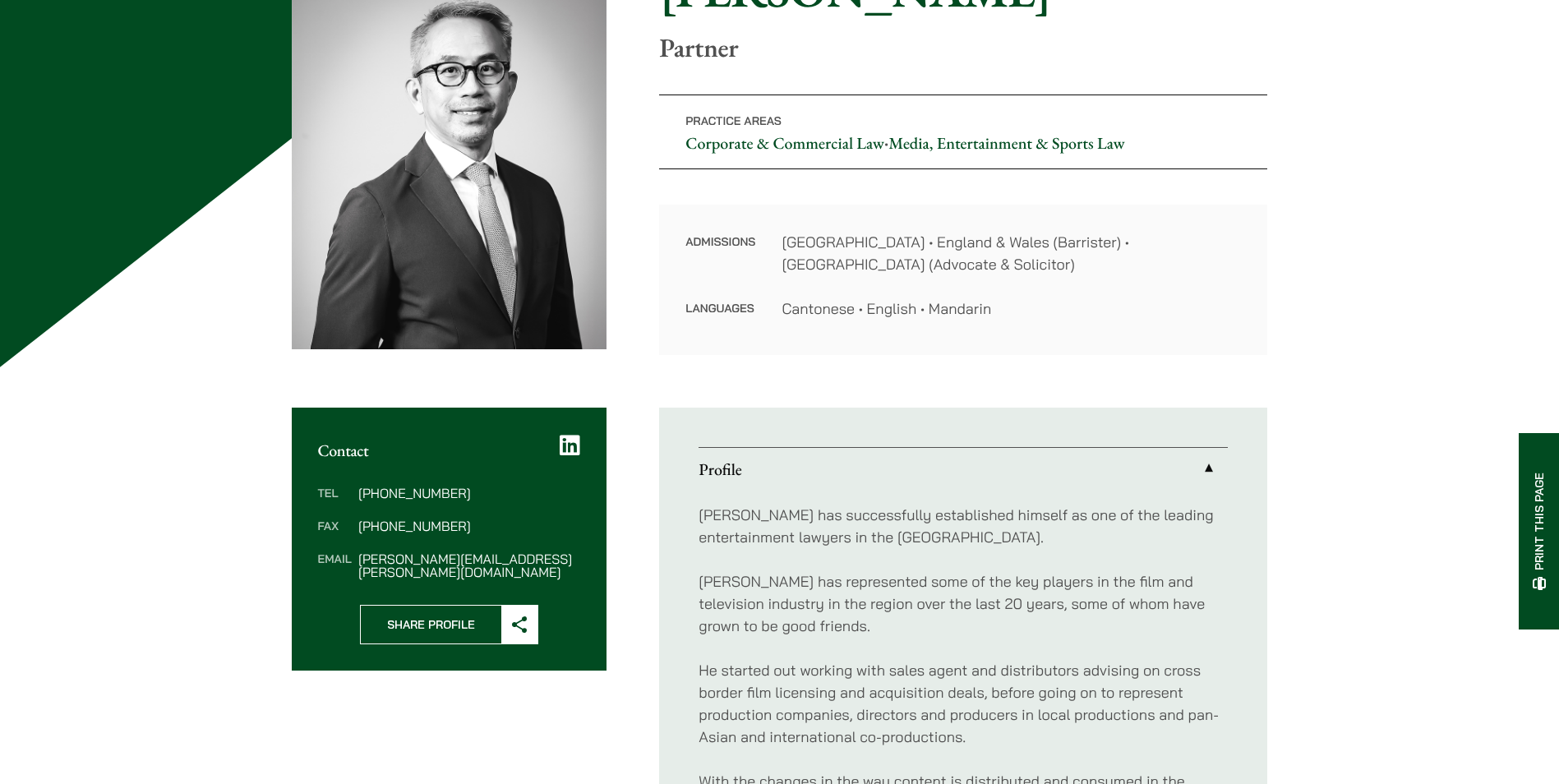
scroll to position [246, 0]
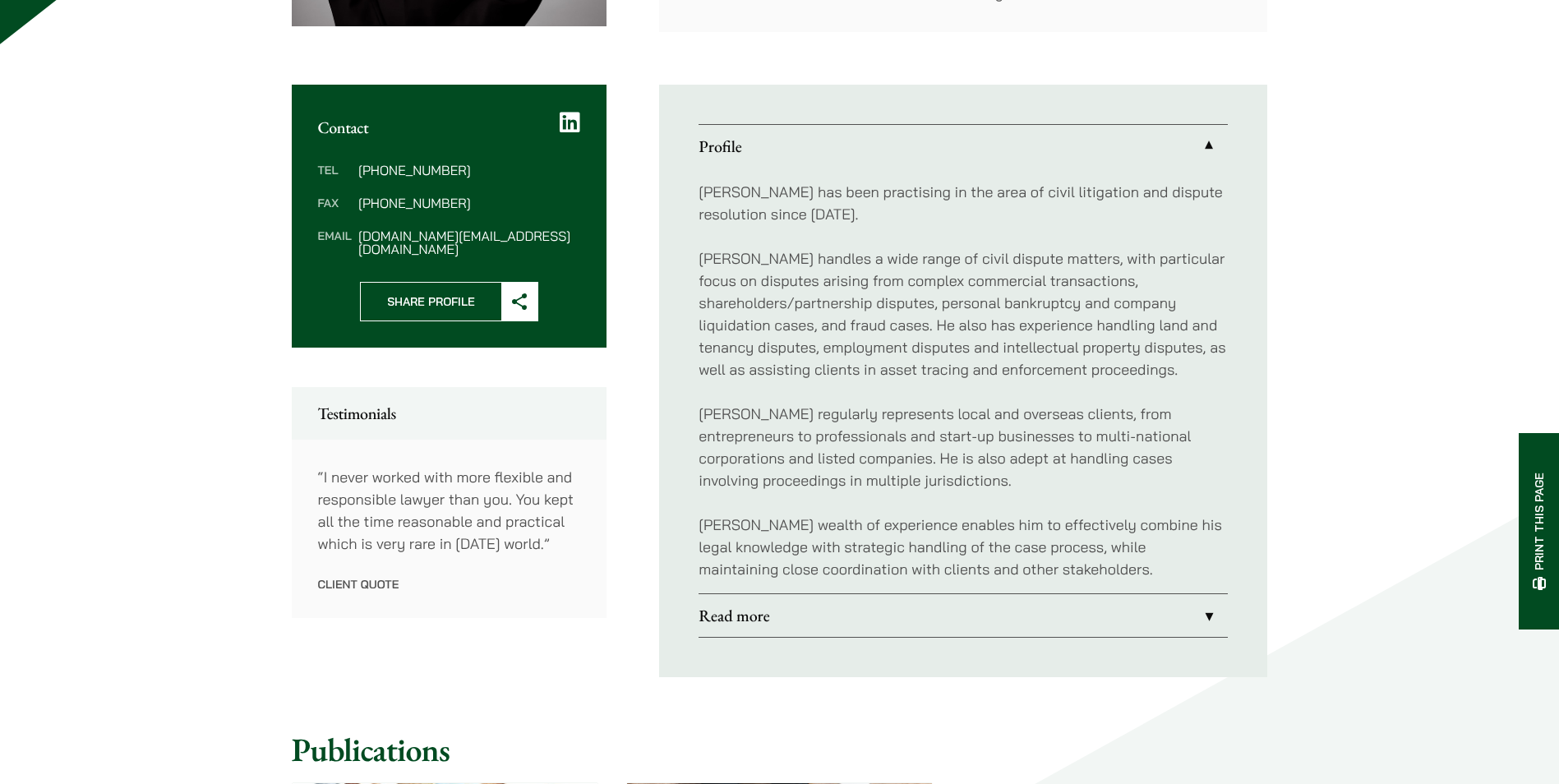
scroll to position [575, 0]
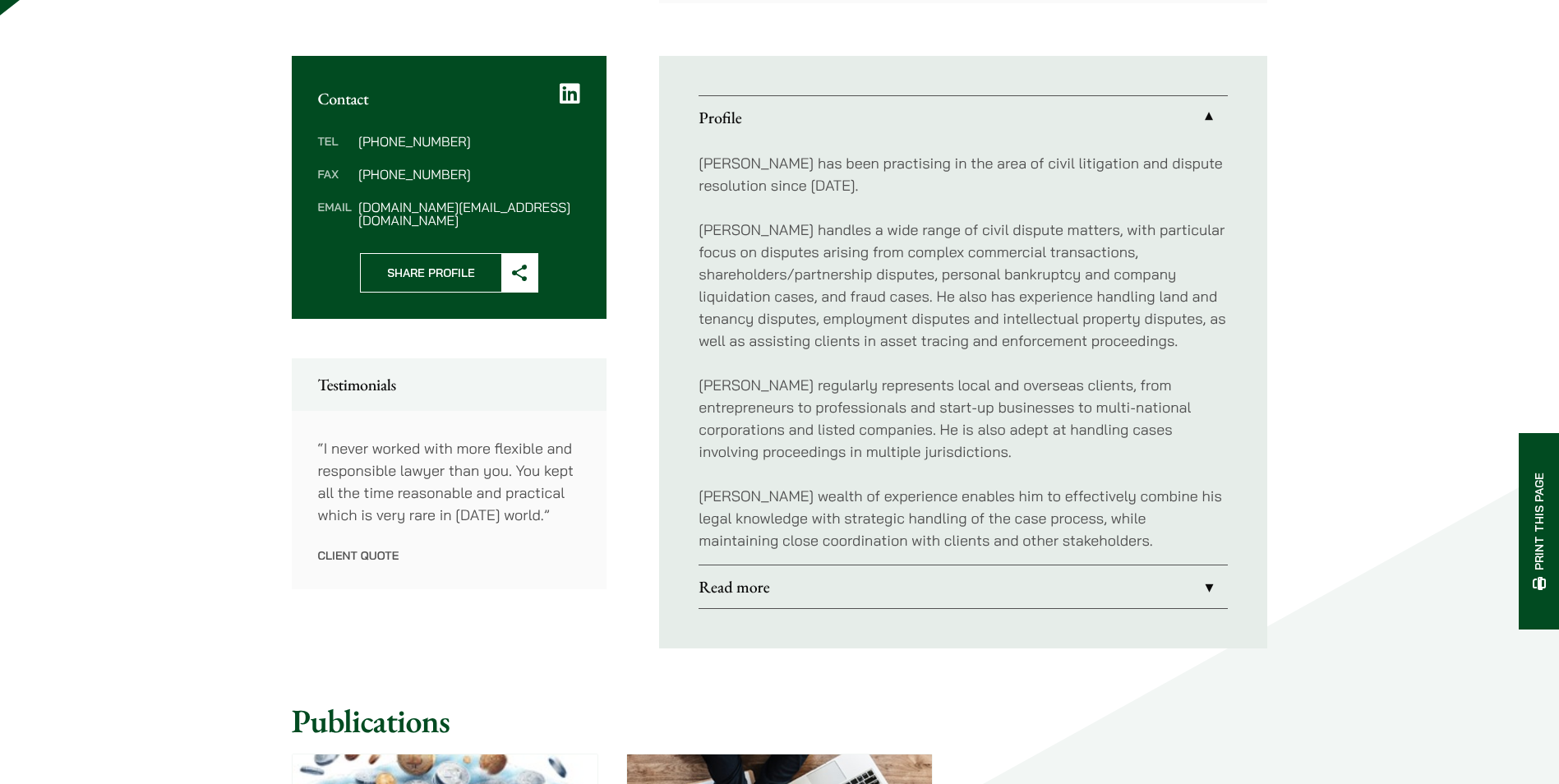
click at [868, 585] on link "Read more" at bounding box center [964, 587] width 529 height 43
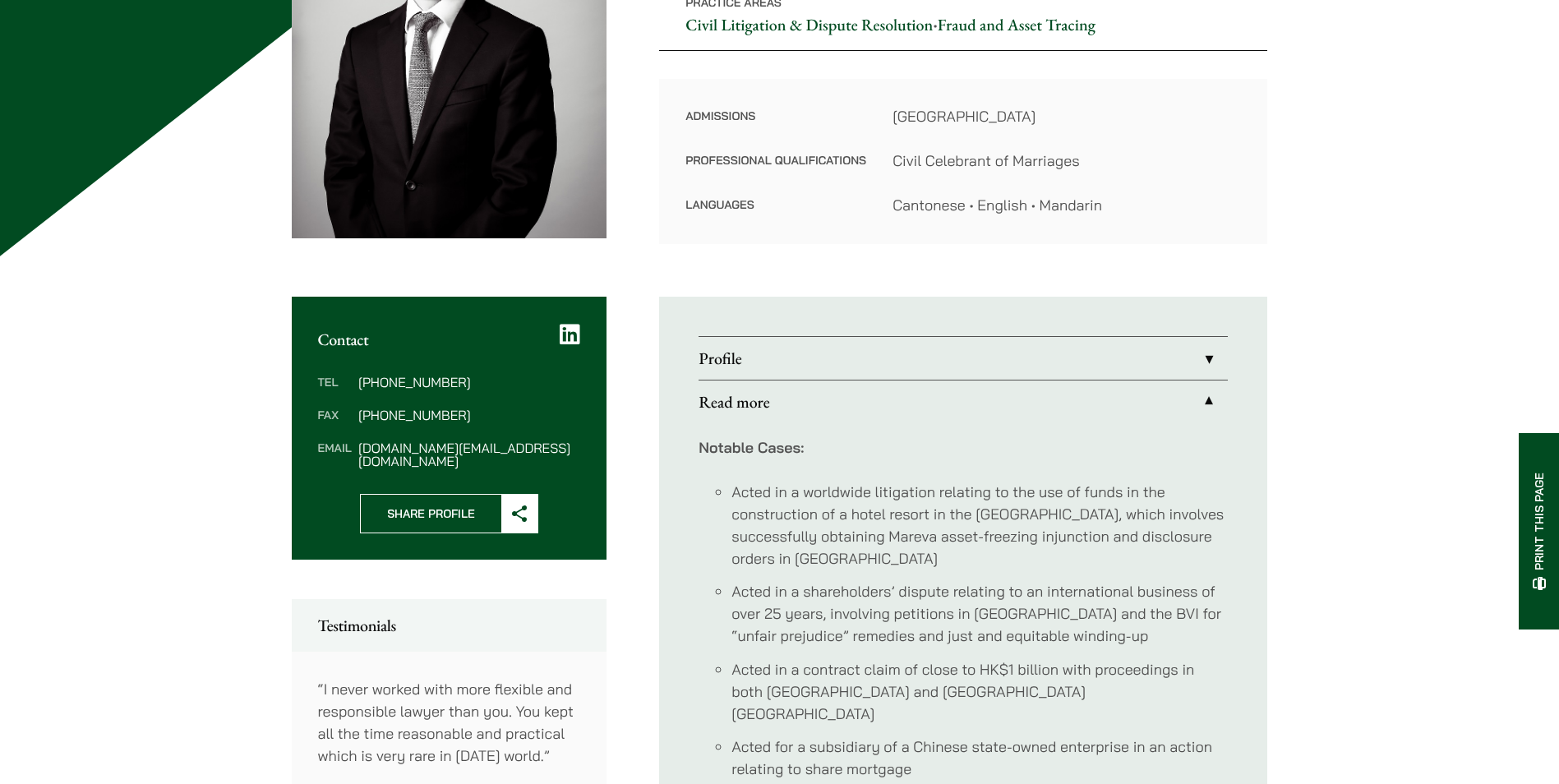
scroll to position [164, 0]
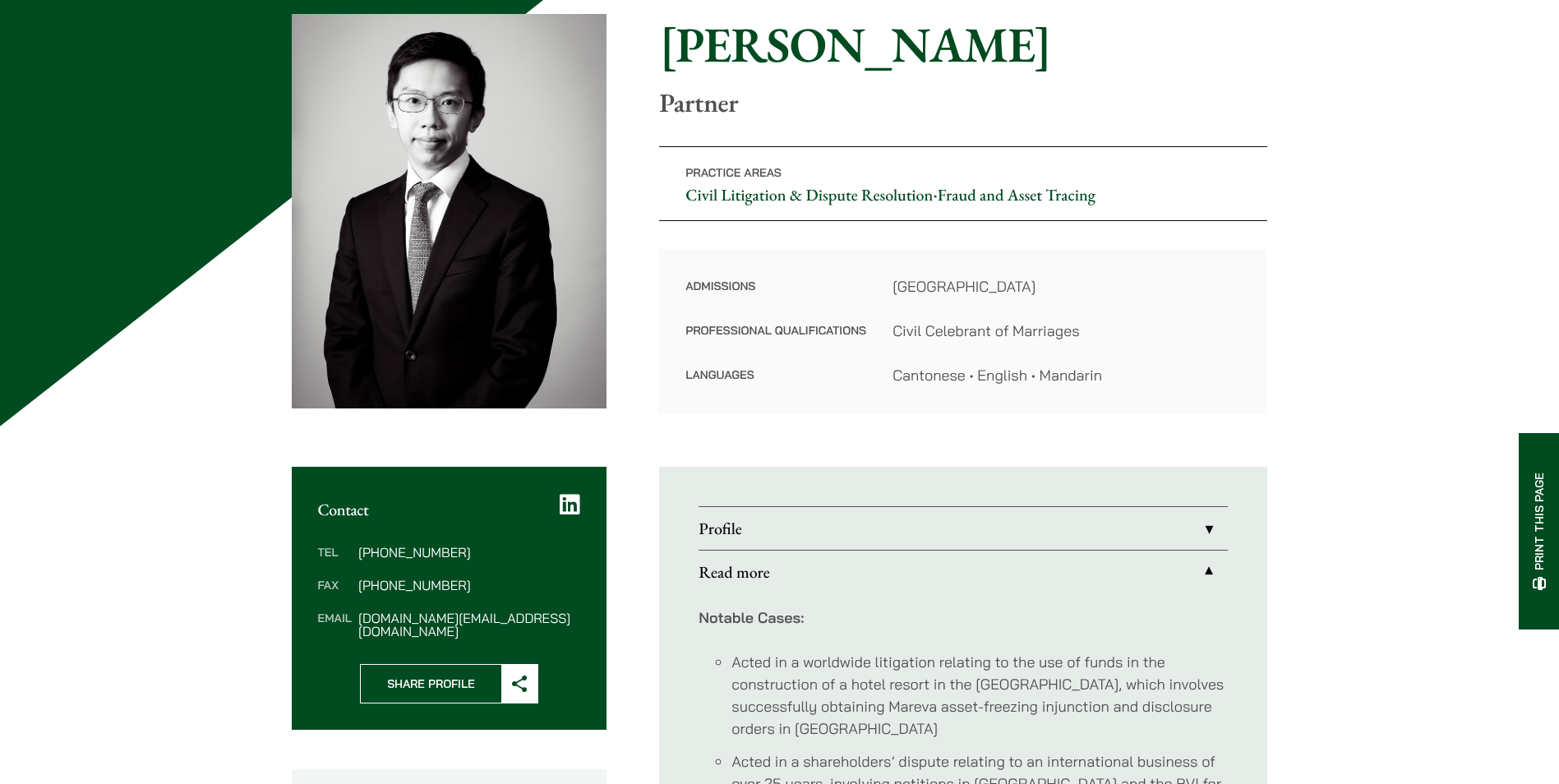
click at [769, 533] on link "Profile" at bounding box center [964, 529] width 529 height 43
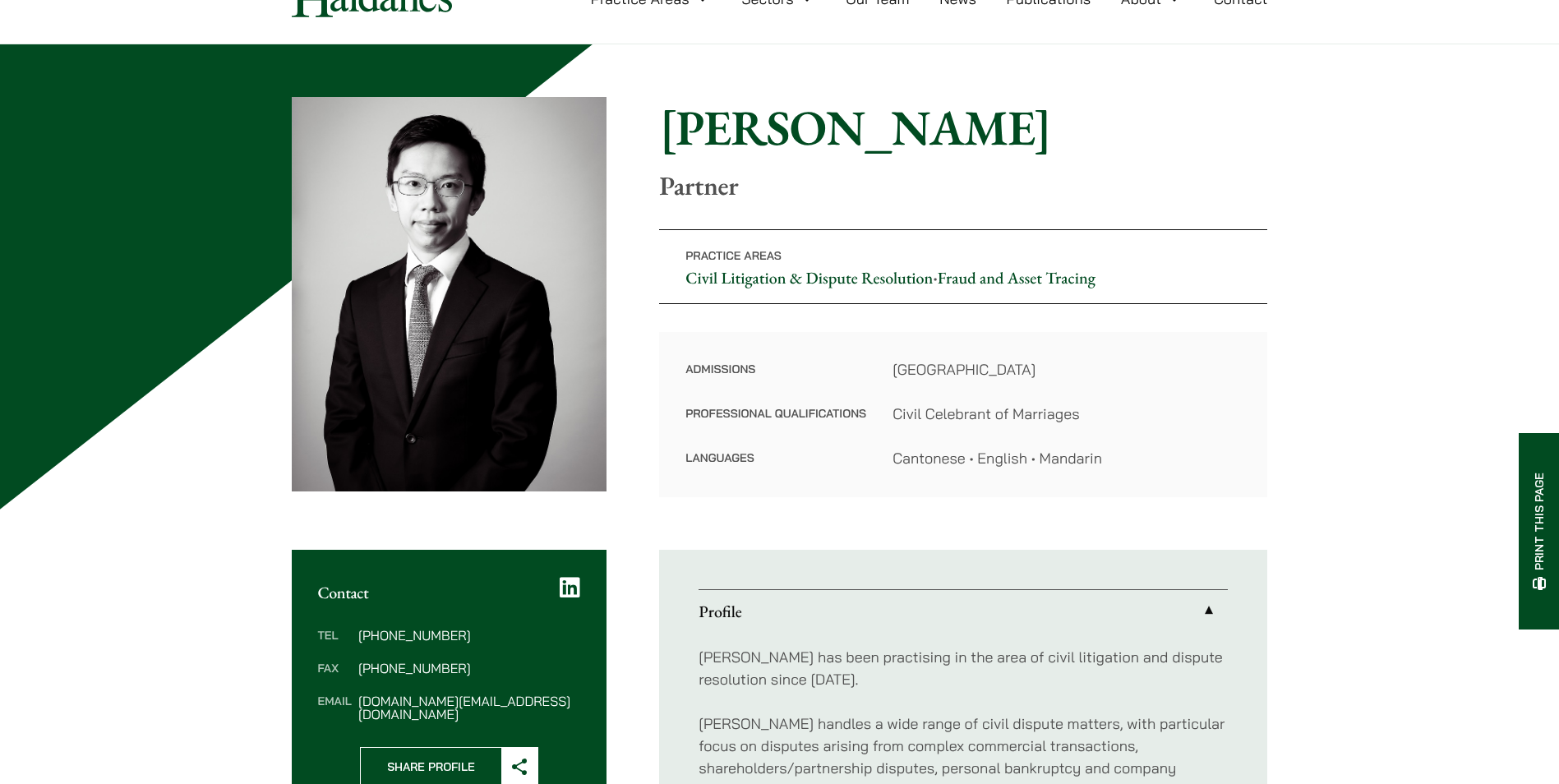
scroll to position [82, 0]
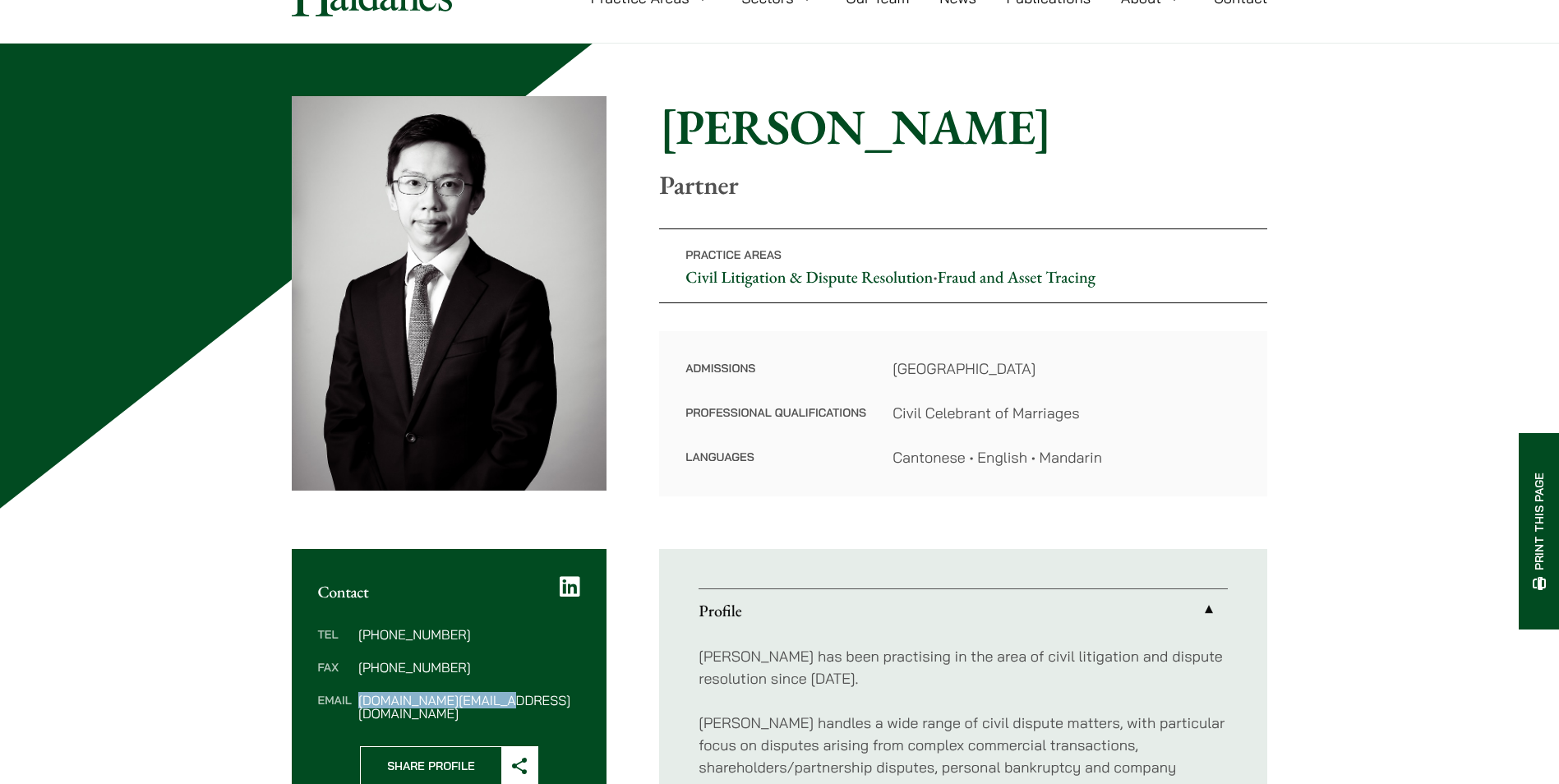
drag, startPoint x: 456, startPoint y: 703, endPoint x: 510, endPoint y: 704, distance: 54.0
click at [510, 704] on dl "Tel (852) 2230 2848 Fax (852) 2845 1637 Email henry.ma@haldanes.com" at bounding box center [449, 673] width 263 height 92
copy dd "henry.ma@haldanes.com"
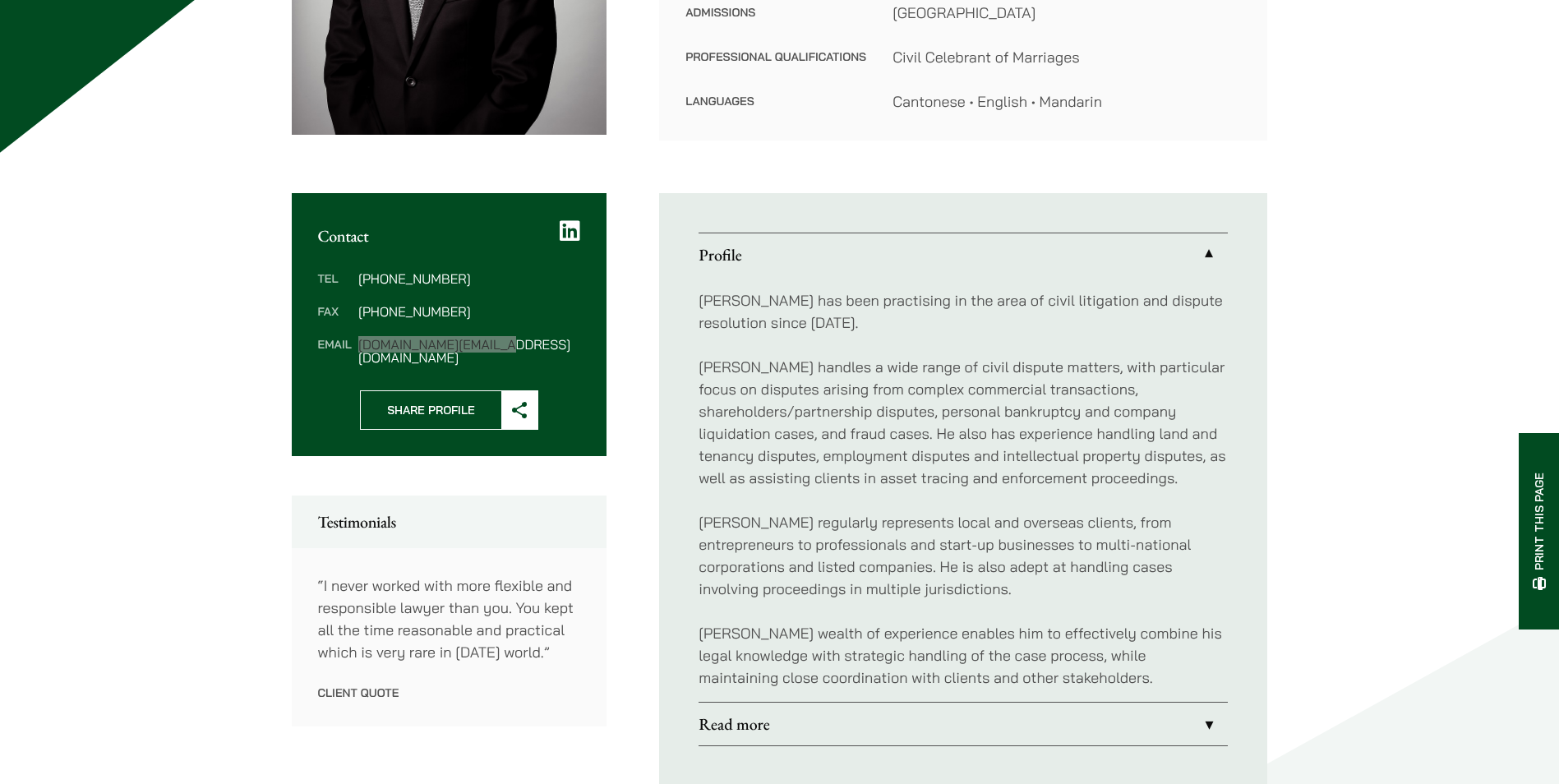
scroll to position [493, 0]
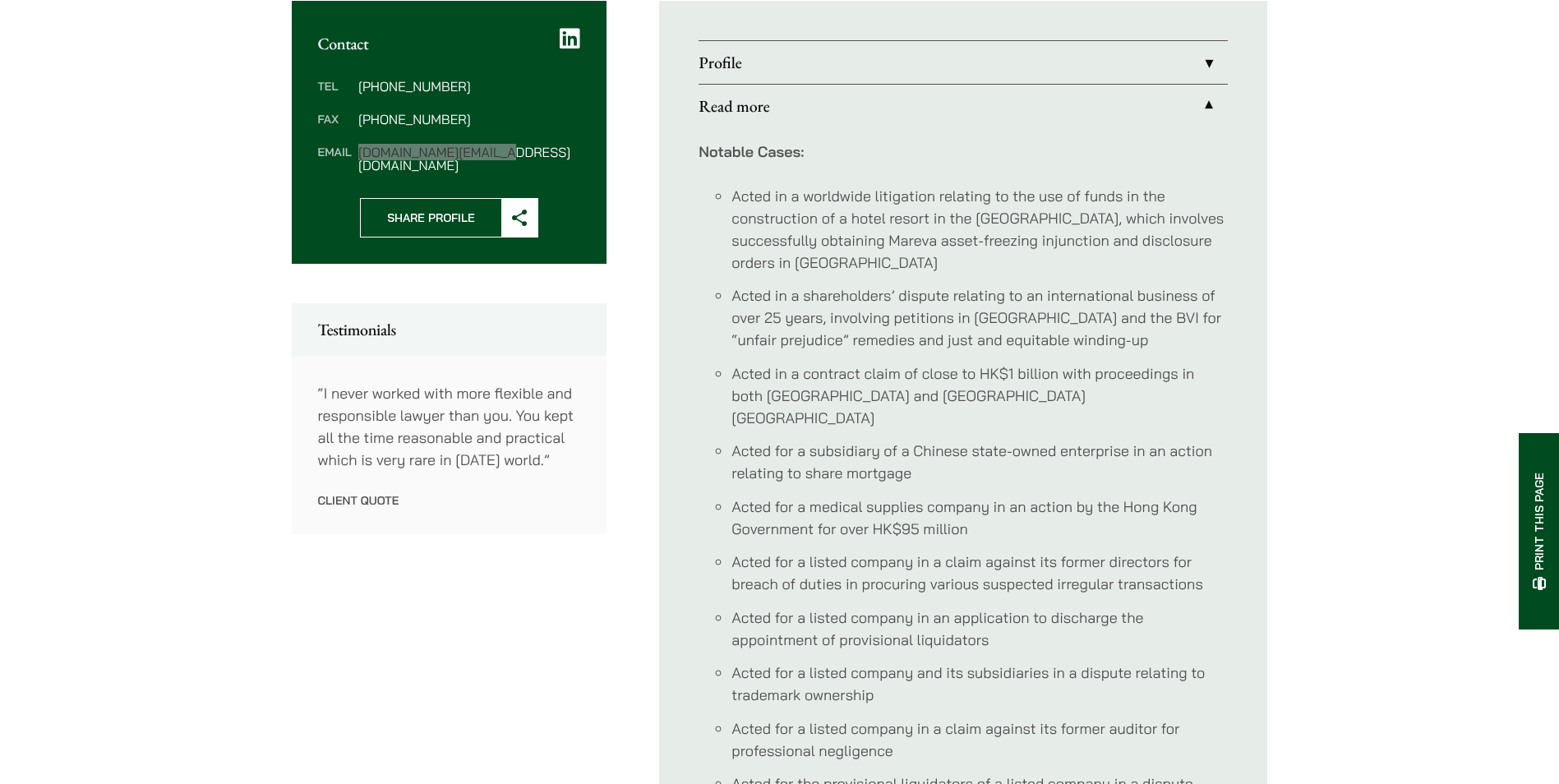
scroll to position [631, 0]
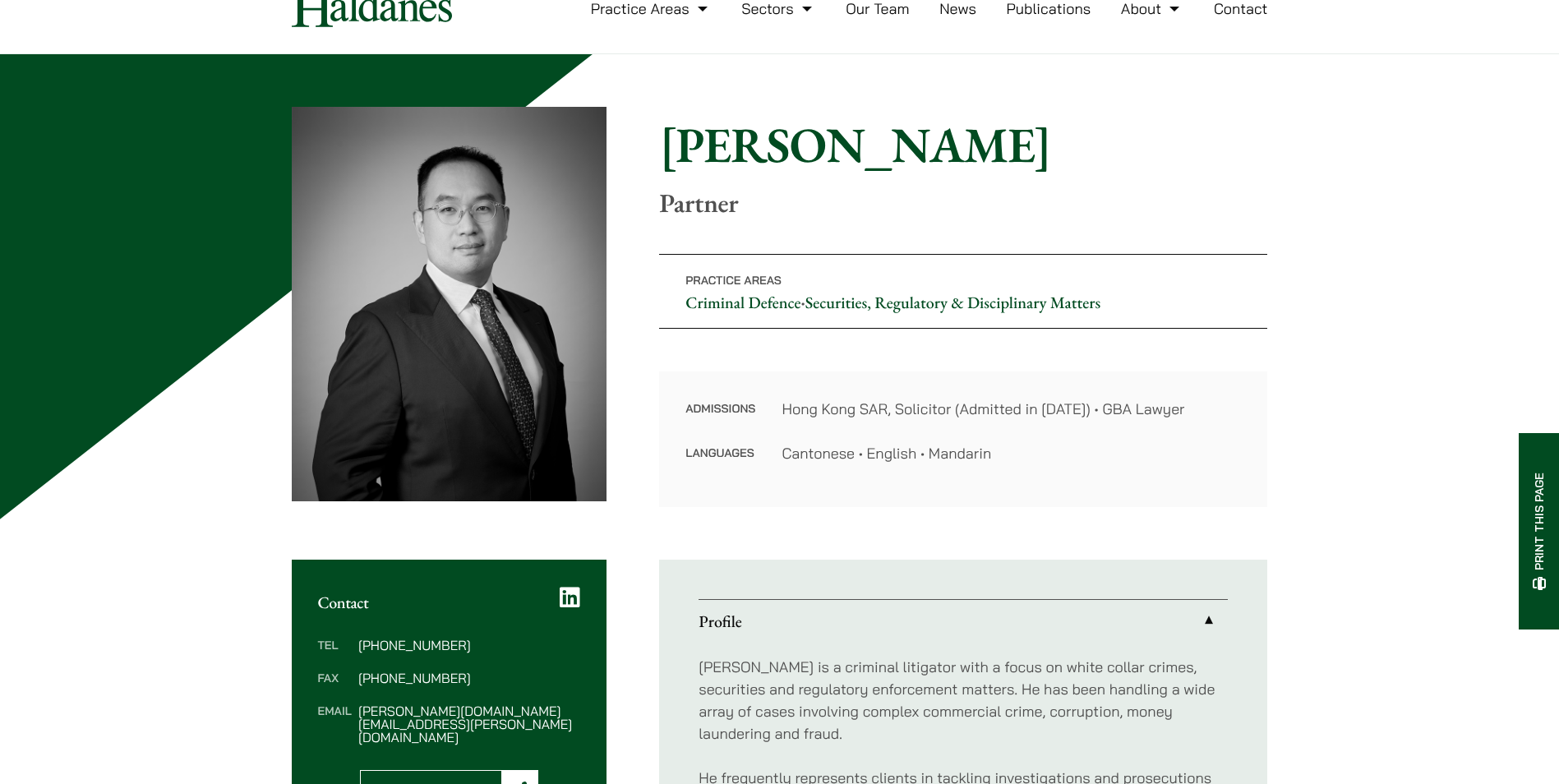
scroll to position [164, 0]
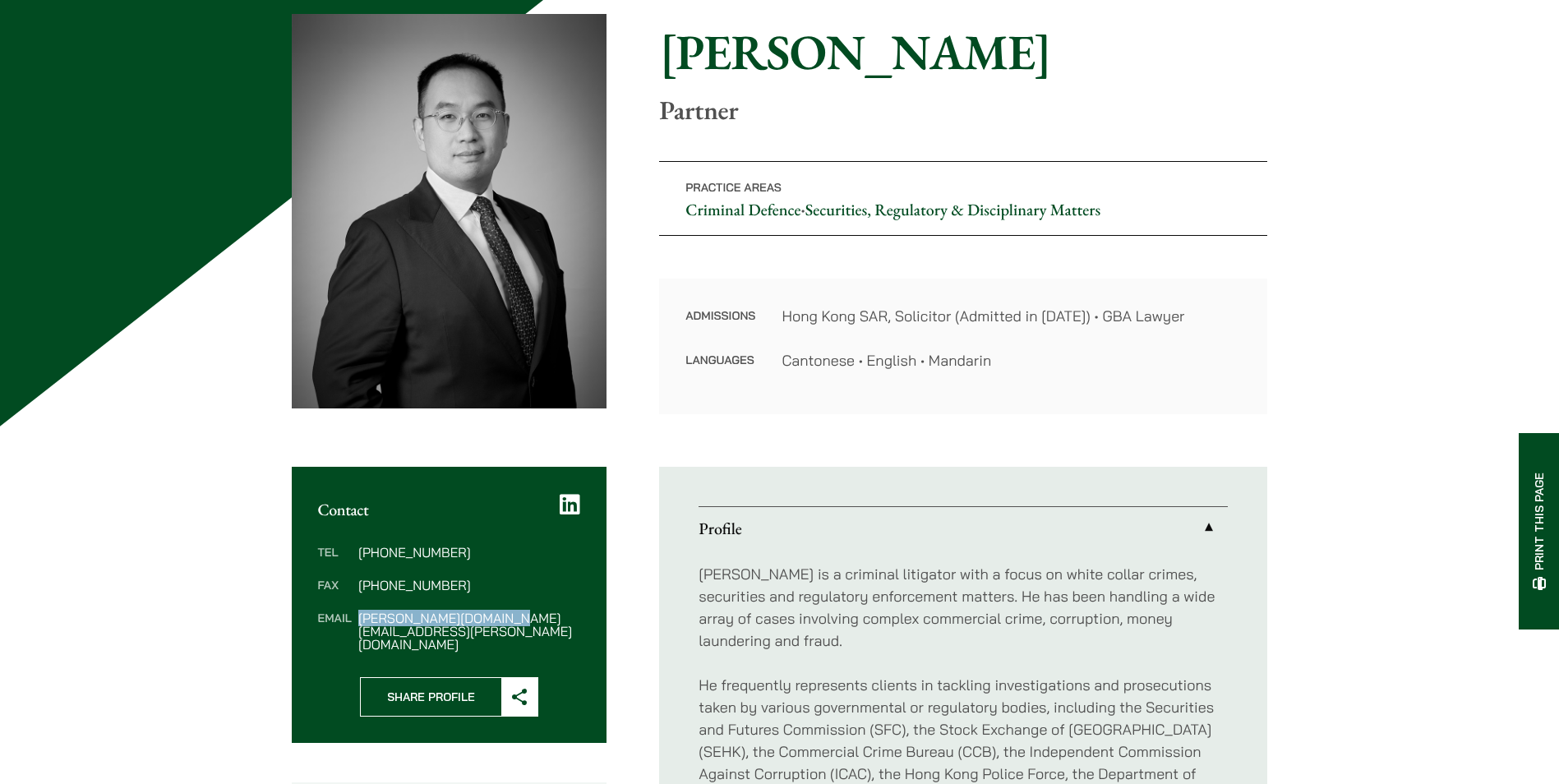
drag, startPoint x: 522, startPoint y: 617, endPoint x: 358, endPoint y: 612, distance: 164.1
click at [358, 612] on dd "[PERSON_NAME][DOMAIN_NAME][EMAIL_ADDRESS][PERSON_NAME][DOMAIN_NAME]" at bounding box center [469, 631] width 222 height 40
copy dd "[PERSON_NAME][DOMAIN_NAME][EMAIL_ADDRESS][PERSON_NAME][DOMAIN_NAME]"
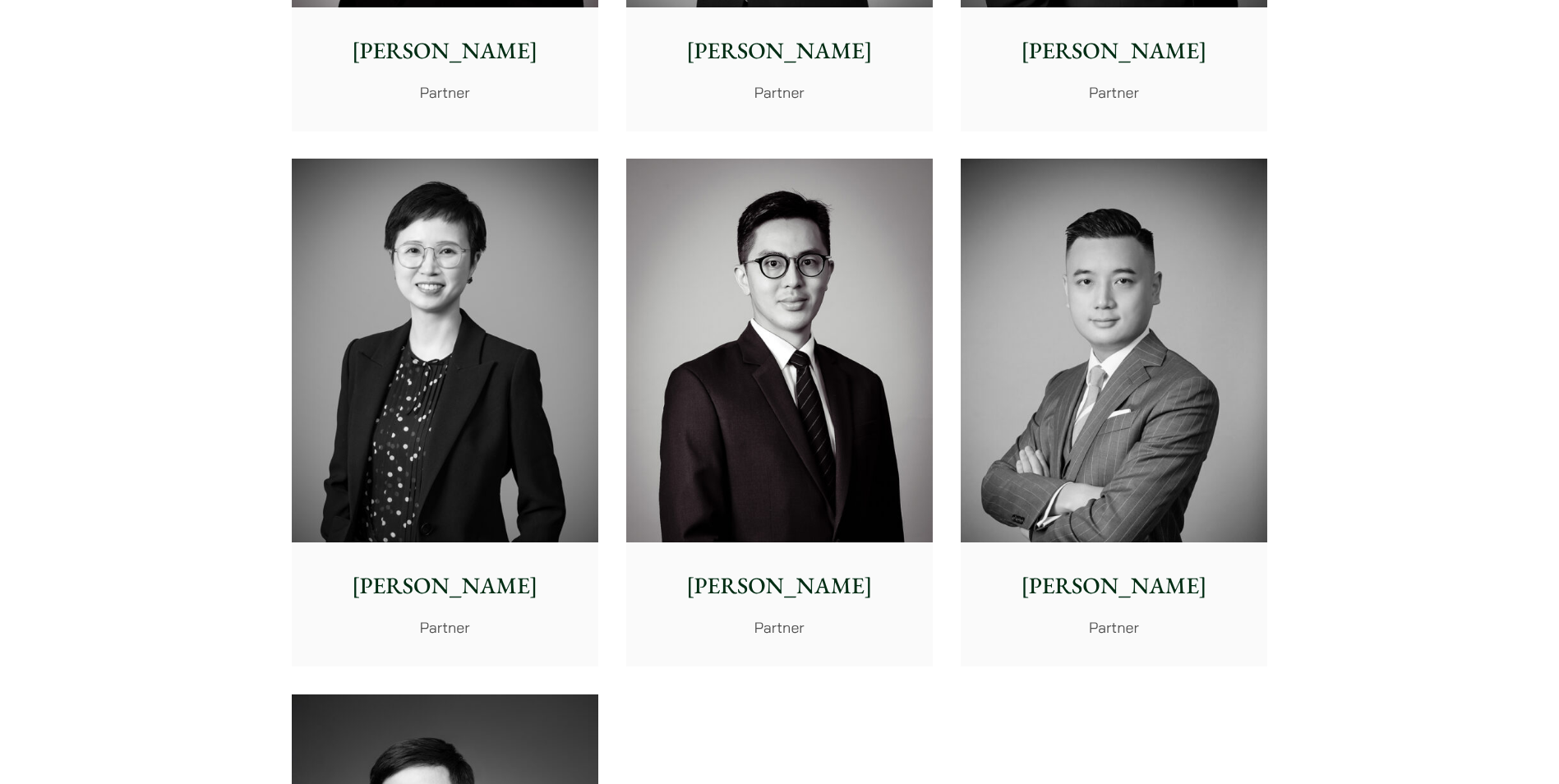
scroll to position [3122, 0]
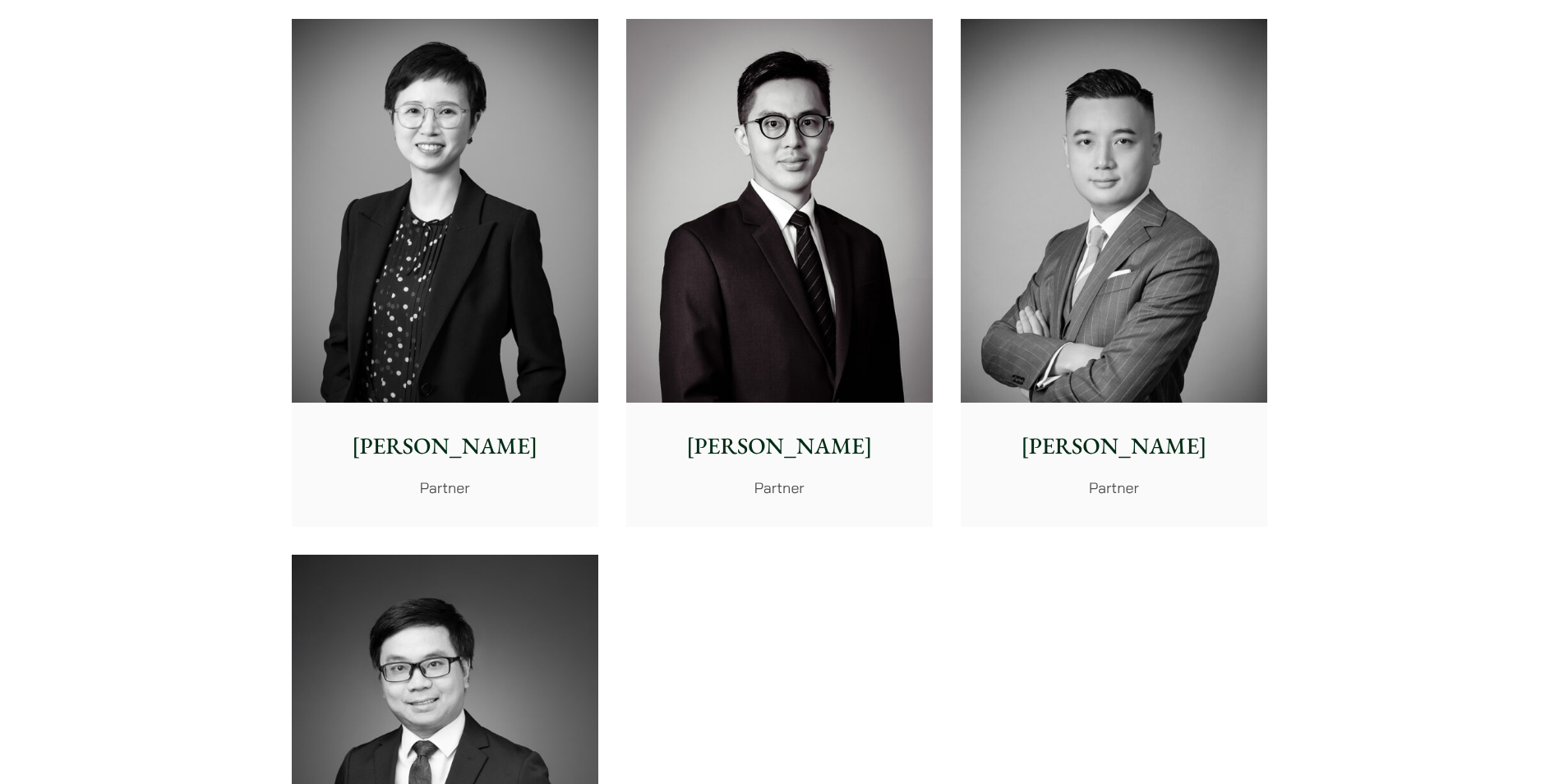
drag, startPoint x: 330, startPoint y: 243, endPoint x: 381, endPoint y: 269, distance: 57.2
click at [330, 244] on img at bounding box center [445, 211] width 307 height 384
click at [814, 273] on img at bounding box center [780, 211] width 307 height 384
click at [1127, 273] on img at bounding box center [1115, 211] width 307 height 384
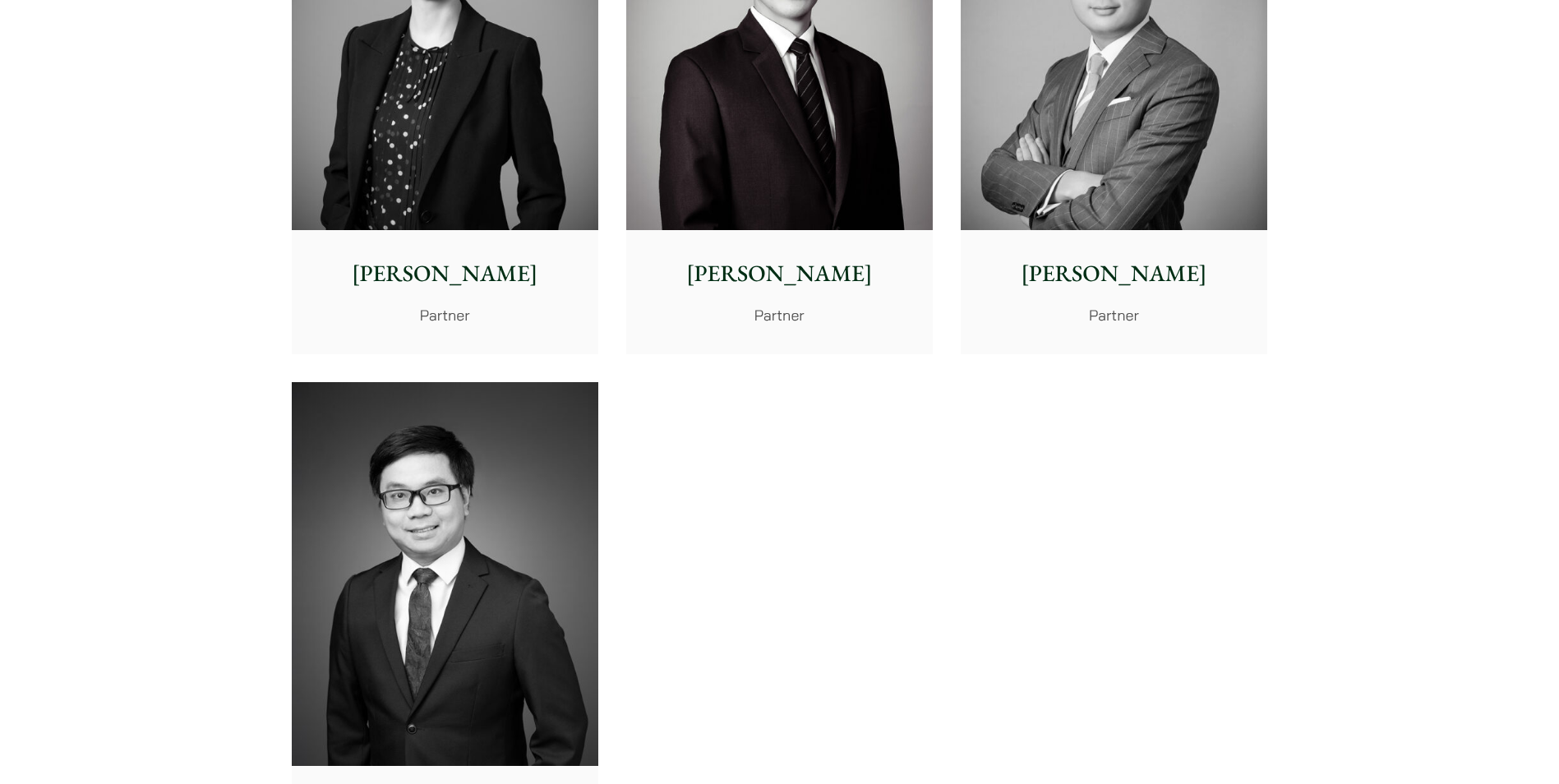
scroll to position [3615, 0]
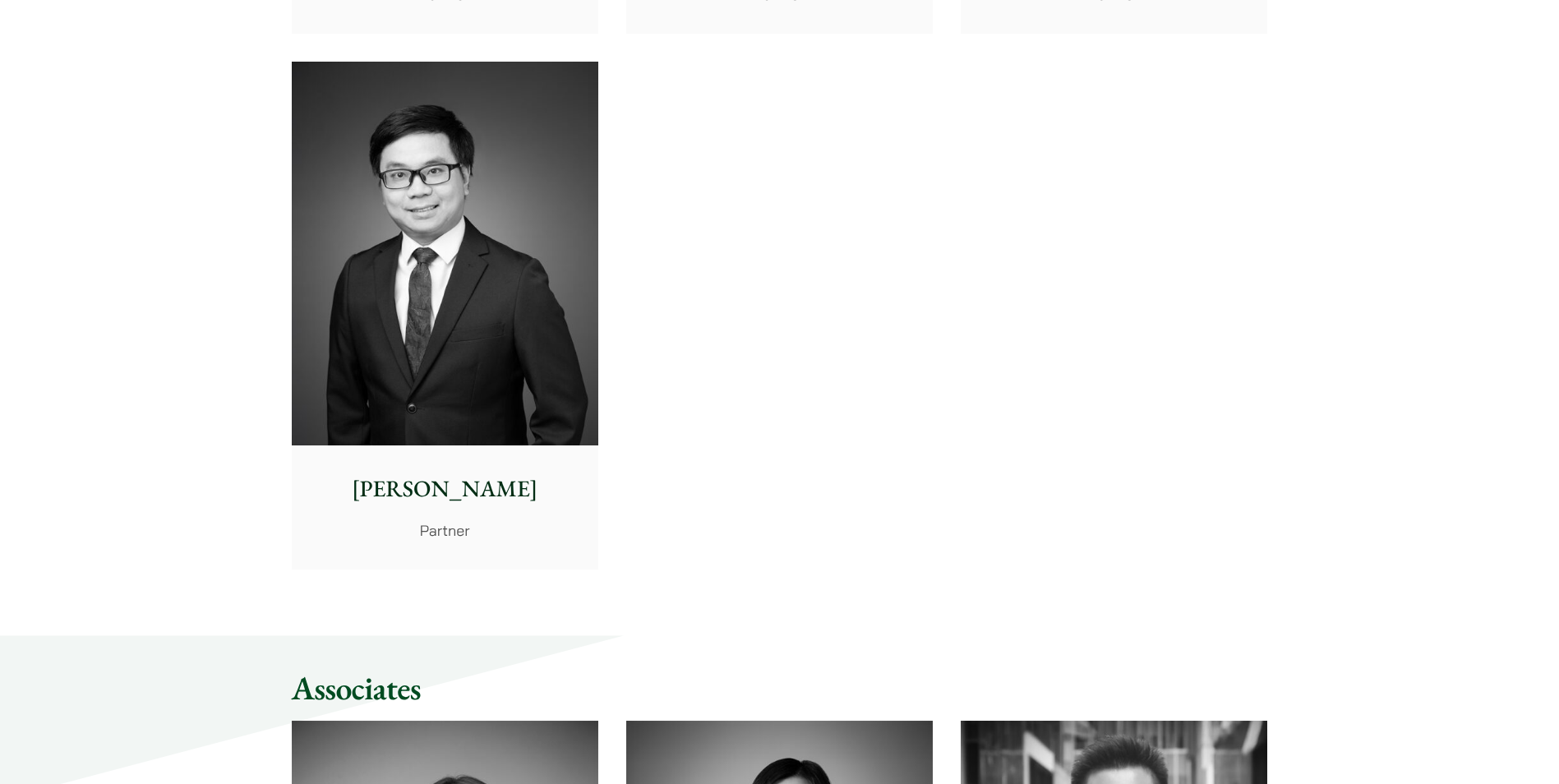
click at [530, 281] on img at bounding box center [445, 253] width 307 height 384
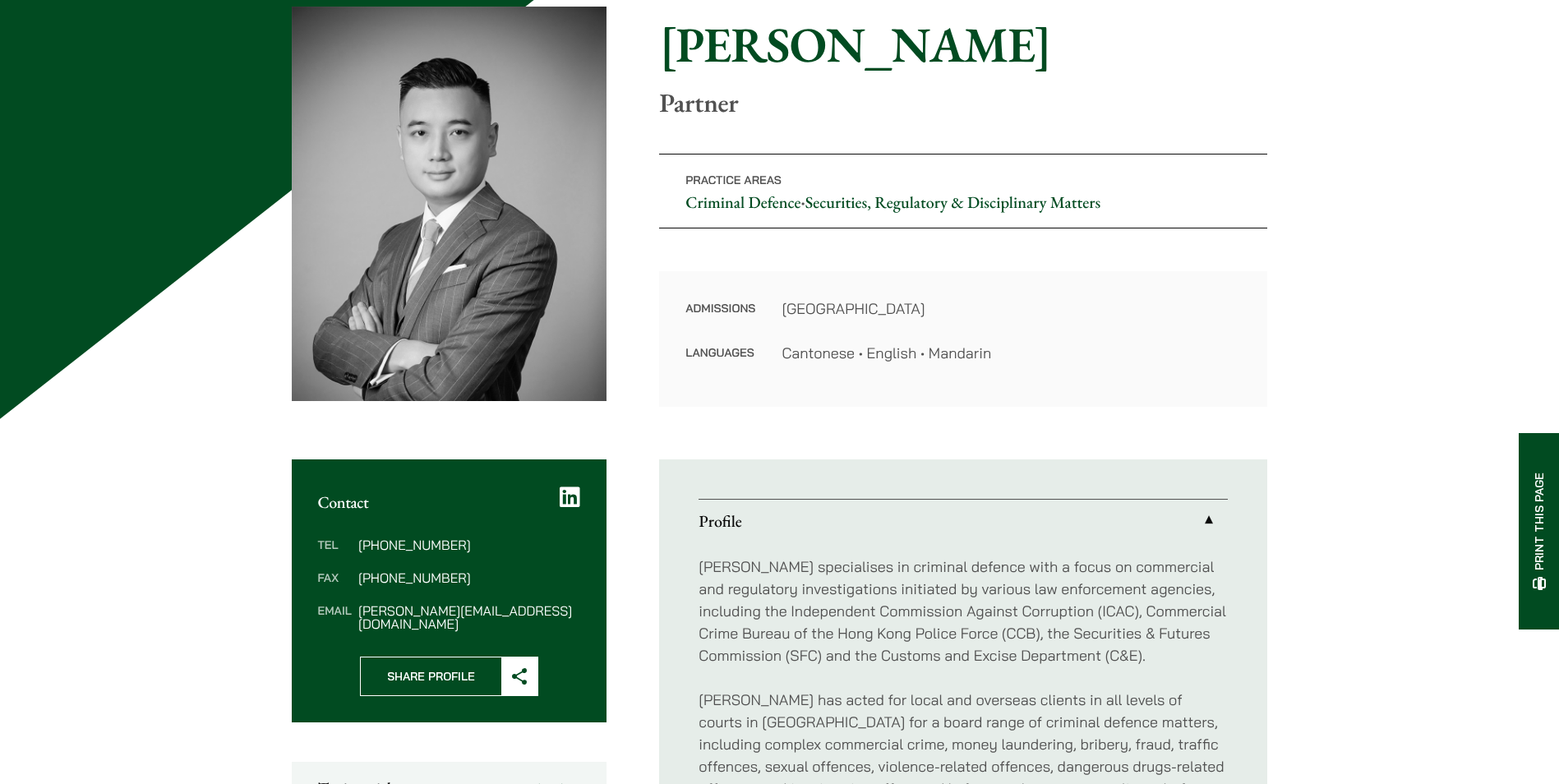
scroll to position [329, 0]
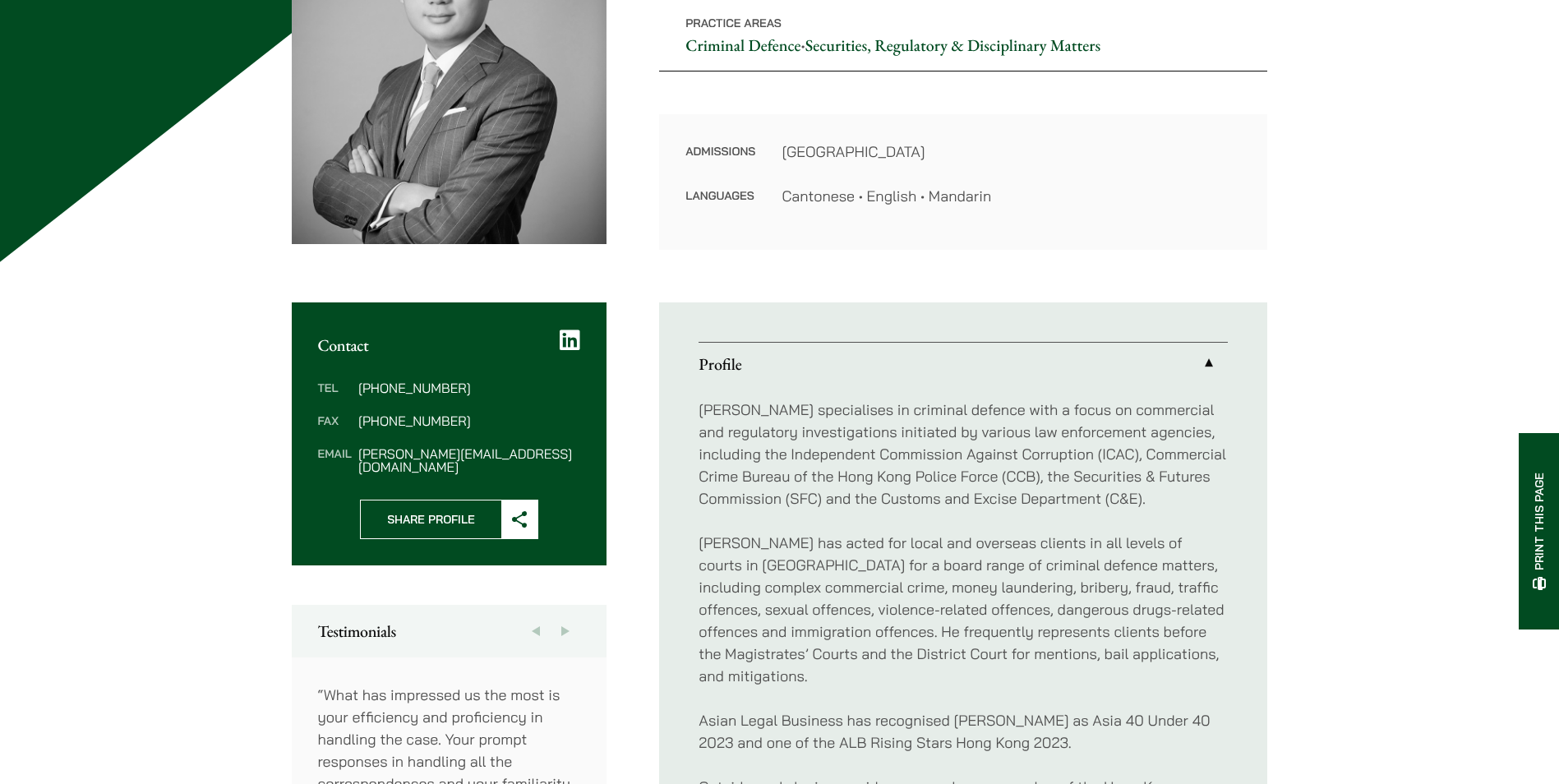
drag, startPoint x: 1198, startPoint y: 511, endPoint x: 876, endPoint y: 639, distance: 346.5
drag, startPoint x: 876, startPoint y: 639, endPoint x: 1353, endPoint y: 527, distance: 490.0
